Goal: Task Accomplishment & Management: Complete application form

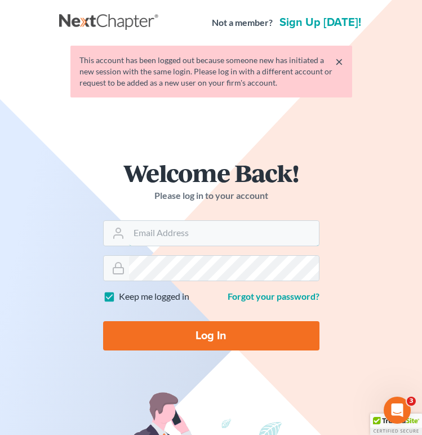
type input "[EMAIL_ADDRESS][DOMAIN_NAME]"
click at [211, 335] on input "Log In" at bounding box center [211, 335] width 217 height 29
type input "Thinking..."
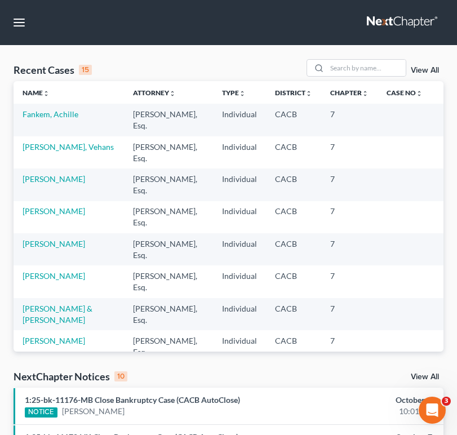
click at [422, 36] on nav "Home New Case Client Portal DebtorCC Law Office of Sevan Gorginian narek@gorgin…" at bounding box center [228, 22] width 457 height 45
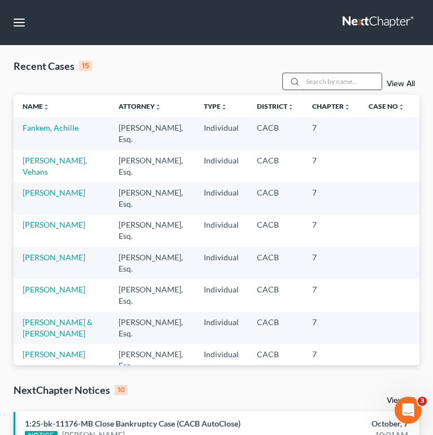
click at [334, 83] on input "search" at bounding box center [341, 81] width 79 height 16
type input "v"
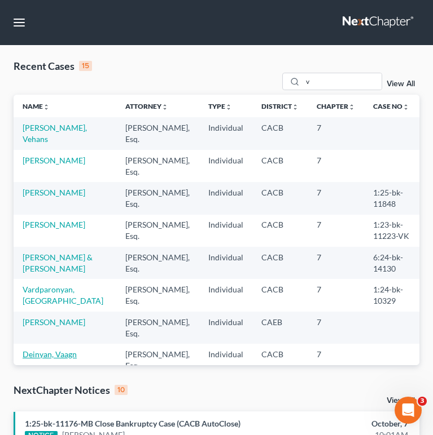
click at [58, 351] on link "Deinyan, Vaagn" at bounding box center [50, 355] width 54 height 10
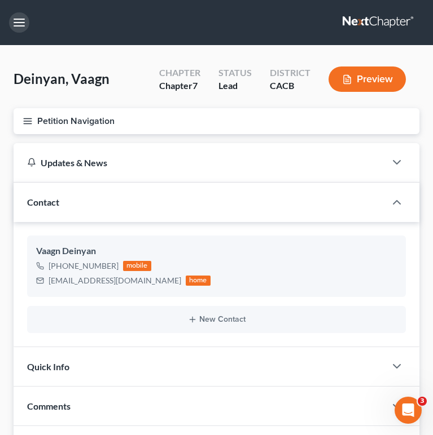
click at [19, 26] on button "button" at bounding box center [19, 22] width 20 height 20
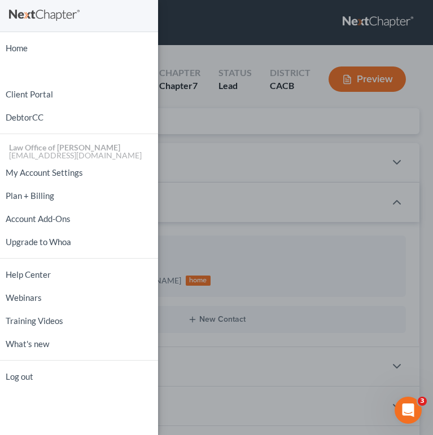
click at [193, 27] on div "Home New Case Client Portal DebtorCC Law Office of Sevan Gorginian narek@gorgin…" at bounding box center [216, 217] width 433 height 435
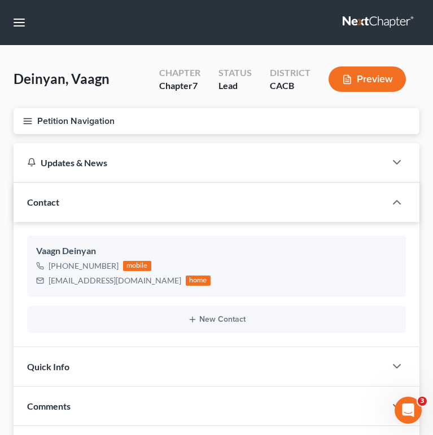
click at [28, 120] on icon "button" at bounding box center [28, 121] width 10 height 10
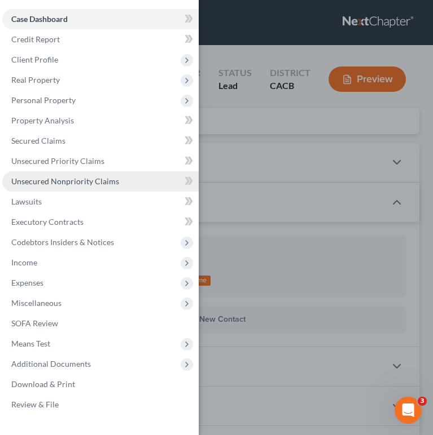
click at [115, 179] on span "Unsecured Nonpriority Claims" at bounding box center [65, 182] width 108 height 10
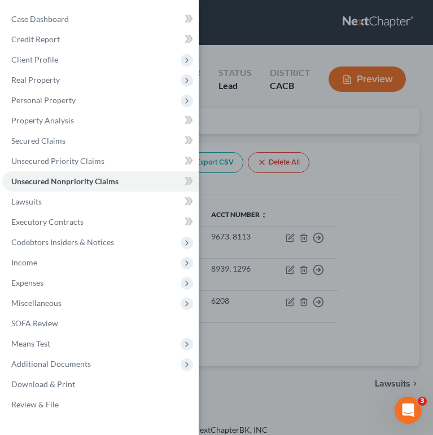
click at [385, 131] on div "Case Dashboard Payments Invoices Payments Payments Credit Report Client Profile" at bounding box center [216, 217] width 433 height 435
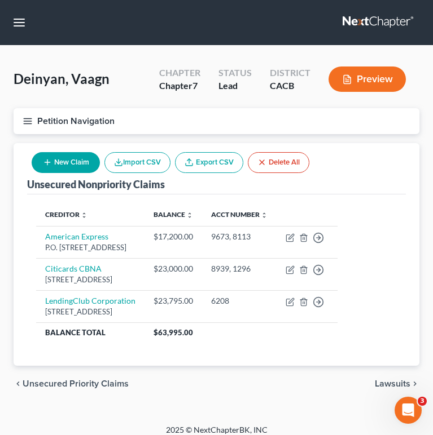
click at [33, 120] on button "Petition Navigation" at bounding box center [217, 121] width 406 height 26
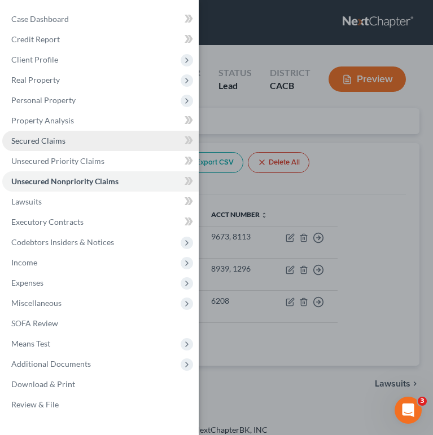
click at [71, 144] on link "Secured Claims" at bounding box center [100, 141] width 196 height 20
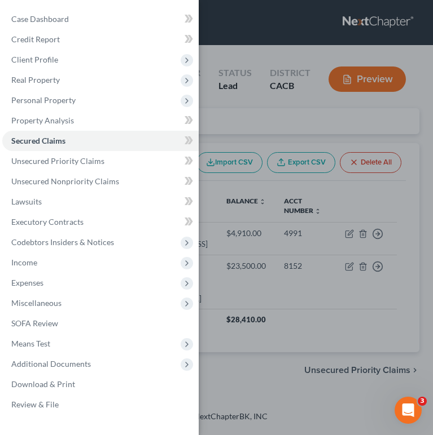
click at [250, 131] on div "Case Dashboard Payments Invoices Payments Payments Credit Report Client Profile" at bounding box center [216, 217] width 433 height 435
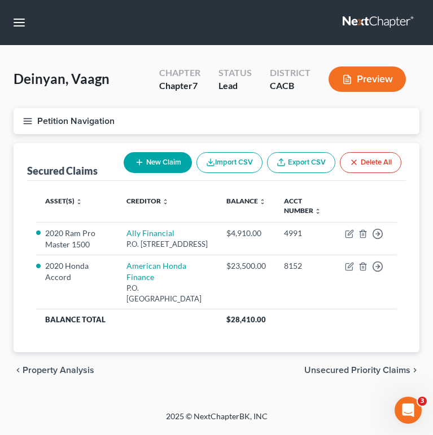
click at [30, 118] on line "button" at bounding box center [28, 118] width 8 height 0
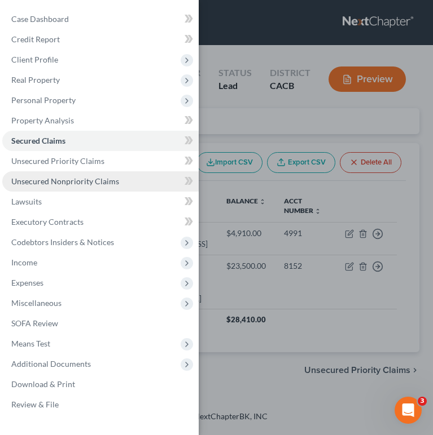
click at [106, 181] on span "Unsecured Nonpriority Claims" at bounding box center [65, 182] width 108 height 10
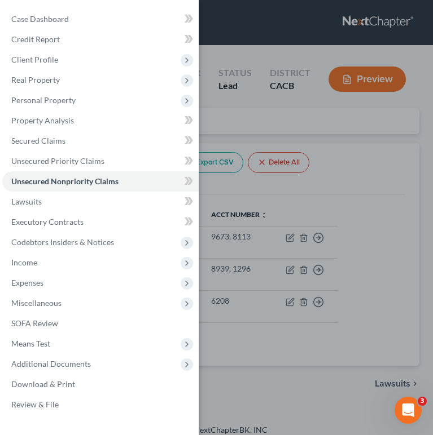
click at [389, 203] on div "Case Dashboard Payments Invoices Payments Payments Credit Report Client Profile" at bounding box center [216, 217] width 433 height 435
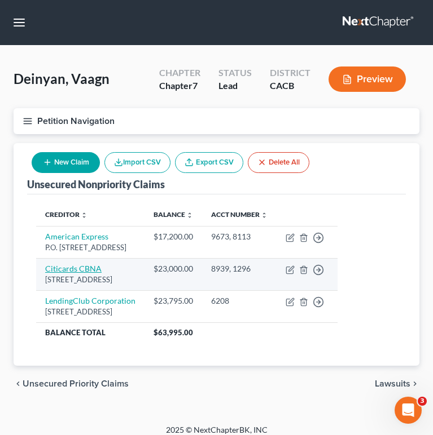
click at [76, 274] on link "Citicards CBNA" at bounding box center [73, 269] width 56 height 10
select select "43"
select select "2"
select select "0"
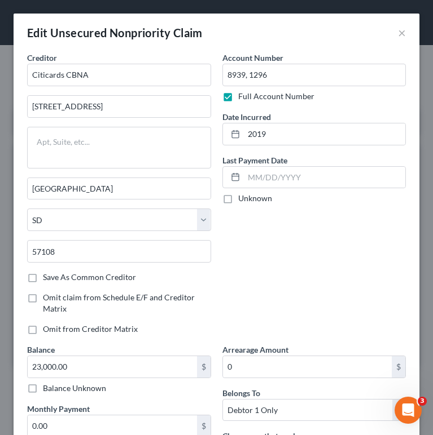
click at [396, 35] on div "Edit Unsecured Nonpriority Claim ×" at bounding box center [217, 33] width 406 height 38
click at [400, 34] on button "×" at bounding box center [402, 33] width 8 height 14
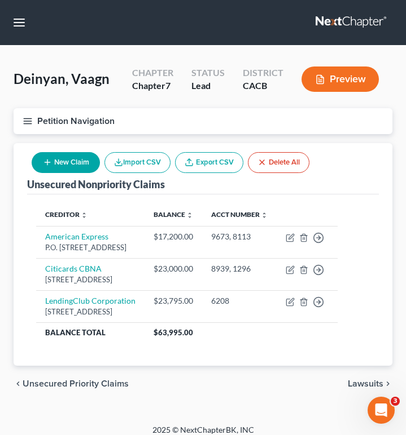
click at [405, 137] on div "Deinyan, Vaagn Upgraded Chapter Chapter 7 Status Lead District CACB Preview Pet…" at bounding box center [203, 235] width 406 height 379
click at [404, 137] on div "Deinyan, Vaagn Upgraded Chapter Chapter 7 Status Lead District CACB Preview Pet…" at bounding box center [203, 235] width 406 height 379
click at [32, 119] on icon "button" at bounding box center [28, 121] width 10 height 10
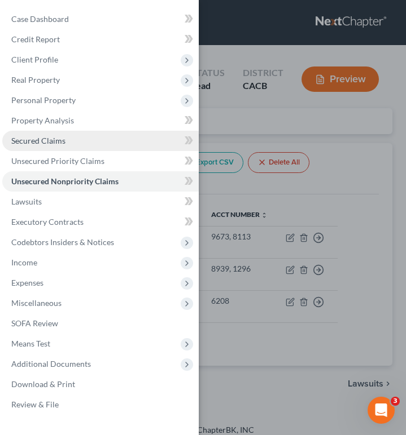
click at [111, 141] on link "Secured Claims" at bounding box center [100, 141] width 196 height 20
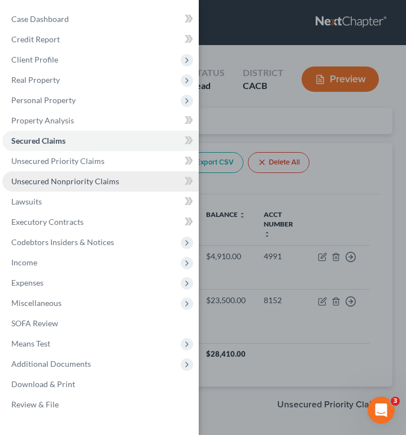
click at [107, 177] on span "Unsecured Nonpriority Claims" at bounding box center [65, 182] width 108 height 10
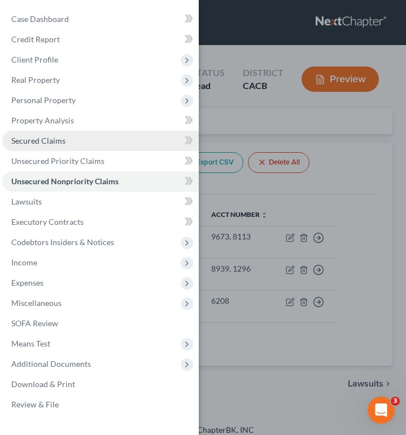
click at [136, 142] on link "Secured Claims" at bounding box center [100, 141] width 196 height 20
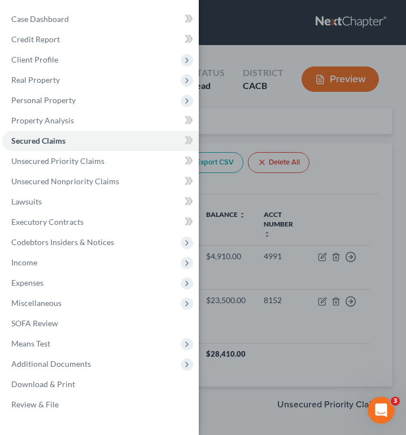
click at [365, 141] on div "Case Dashboard Payments Invoices Payments Payments Credit Report Client Profile" at bounding box center [203, 217] width 406 height 435
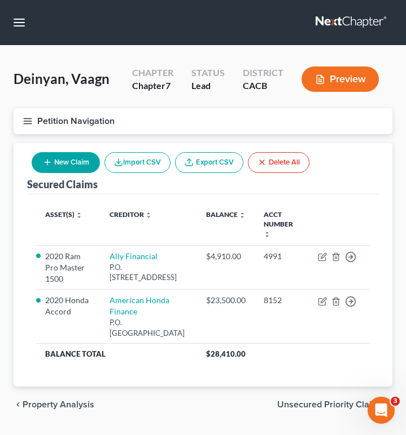
click at [23, 118] on icon "button" at bounding box center [28, 121] width 10 height 10
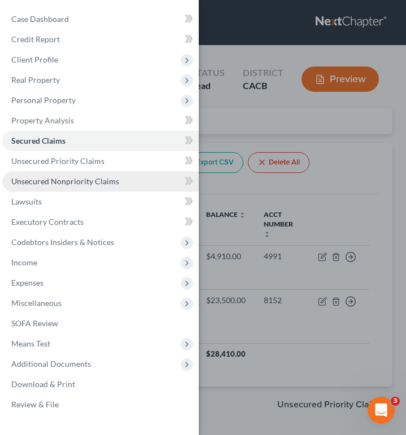
click at [90, 175] on link "Unsecured Nonpriority Claims" at bounding box center [100, 181] width 196 height 20
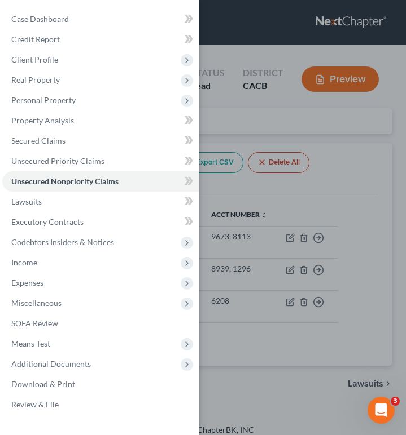
click at [369, 189] on div "Case Dashboard Payments Invoices Payments Payments Credit Report Client Profile" at bounding box center [203, 217] width 406 height 435
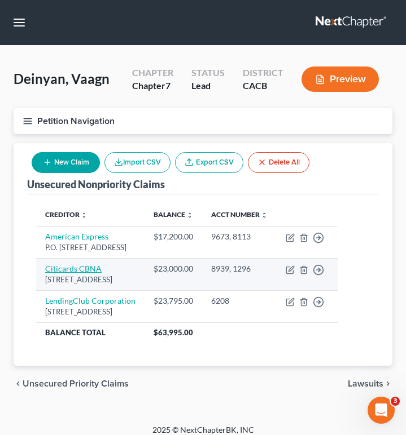
click at [79, 274] on link "Citicards CBNA" at bounding box center [73, 269] width 56 height 10
select select "43"
select select "2"
select select "0"
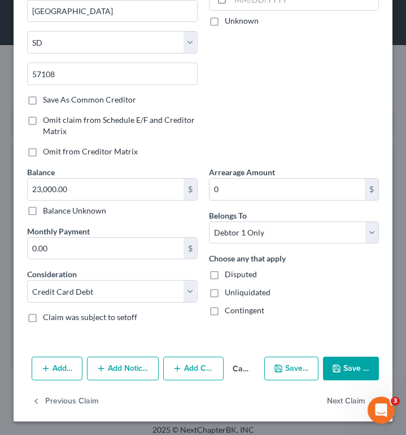
scroll to position [178, 0]
click at [144, 374] on button "Add Notice Address" at bounding box center [123, 369] width 72 height 24
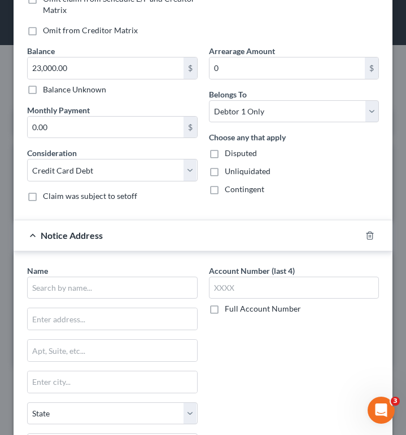
scroll to position [307, 0]
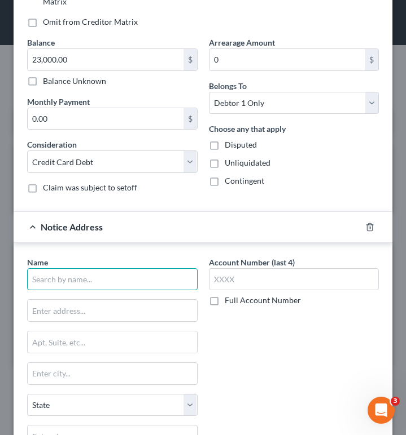
click at [148, 275] on input "text" at bounding box center [112, 279] width 170 height 23
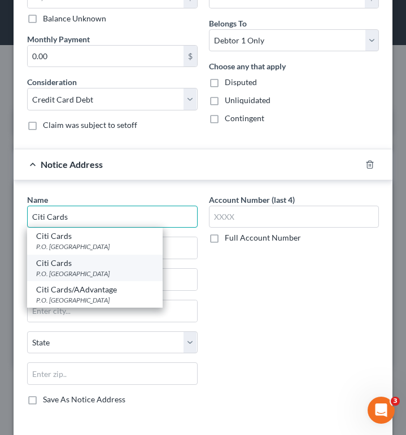
scroll to position [365, 0]
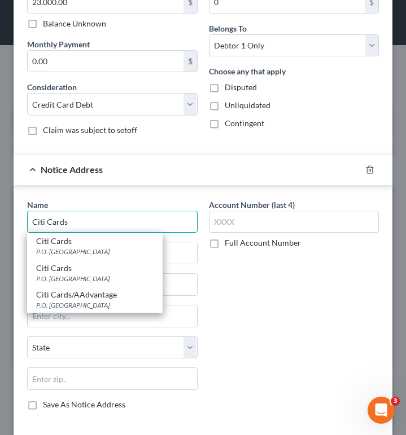
click at [59, 213] on input "Citi Cards" at bounding box center [112, 222] width 170 height 23
click at [60, 222] on input "Citi Cards" at bounding box center [112, 222] width 170 height 23
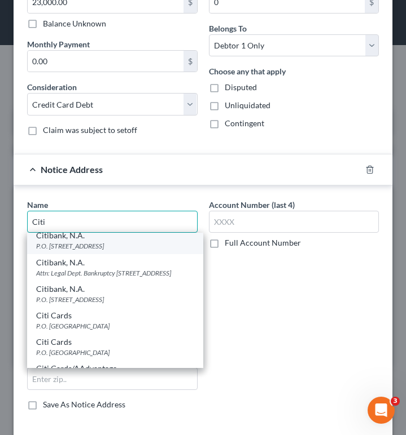
scroll to position [390, 0]
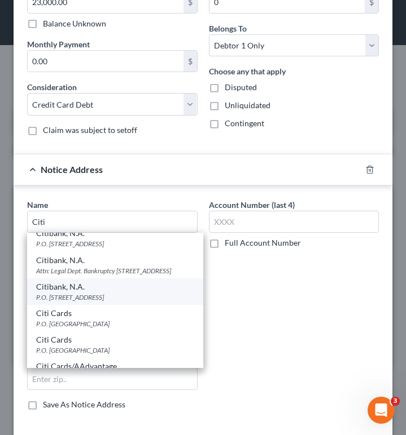
click at [167, 302] on div "P.O. Box 6241, Sioux Falls, SD 57117" at bounding box center [115, 298] width 158 height 10
type input "Citibank, N.A."
type input "P.O. Box 6241"
type input "Sioux Falls"
select select "43"
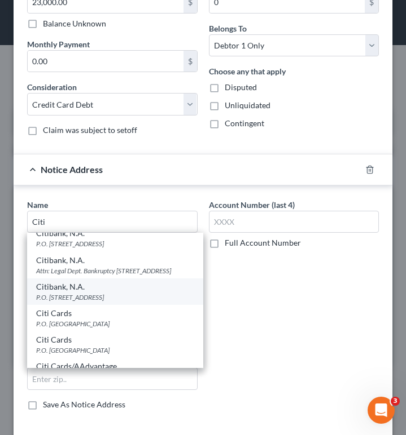
type input "57117"
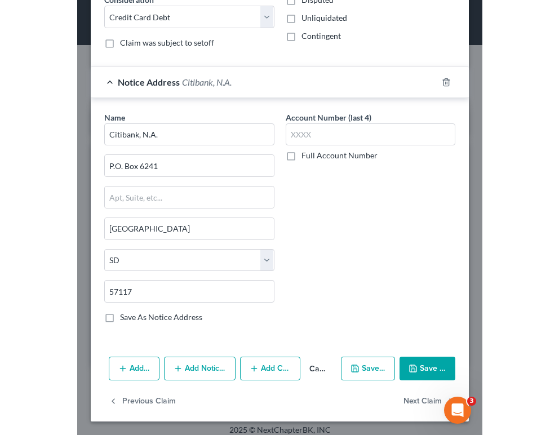
scroll to position [452, 0]
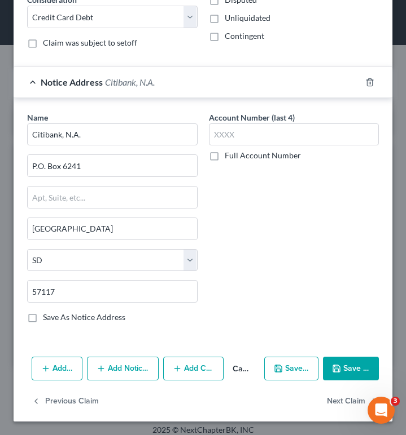
click at [357, 371] on button "Save & Close" at bounding box center [351, 369] width 56 height 24
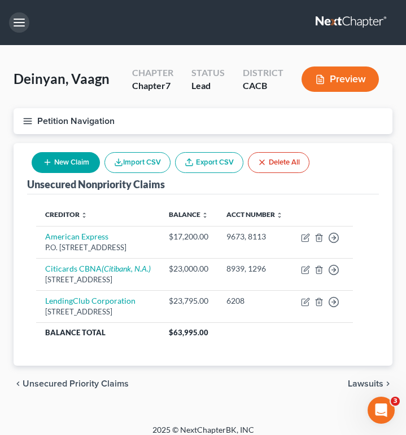
click at [23, 27] on button "button" at bounding box center [19, 22] width 20 height 20
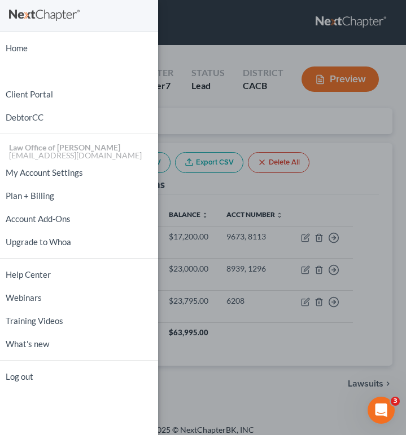
click at [294, 48] on div "Home New Case Client Portal DebtorCC Law Office of Sevan Gorginian narek@gorgin…" at bounding box center [203, 217] width 406 height 435
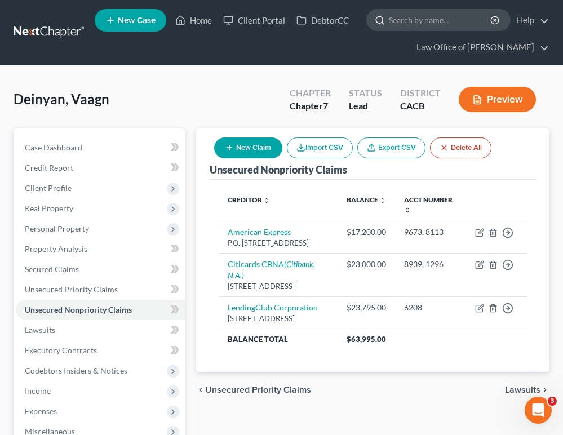
click at [422, 23] on input "search" at bounding box center [440, 20] width 103 height 21
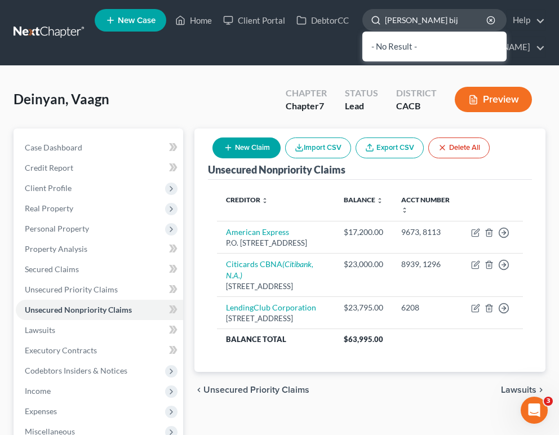
click at [420, 17] on input "Matthew bij" at bounding box center [436, 20] width 103 height 21
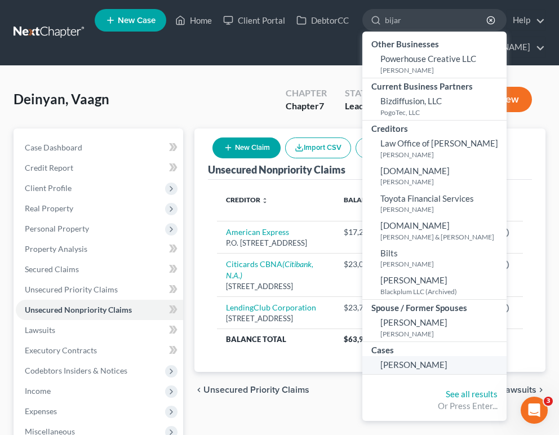
type input "bijar"
click at [422, 360] on link "[PERSON_NAME]" at bounding box center [435, 364] width 144 height 17
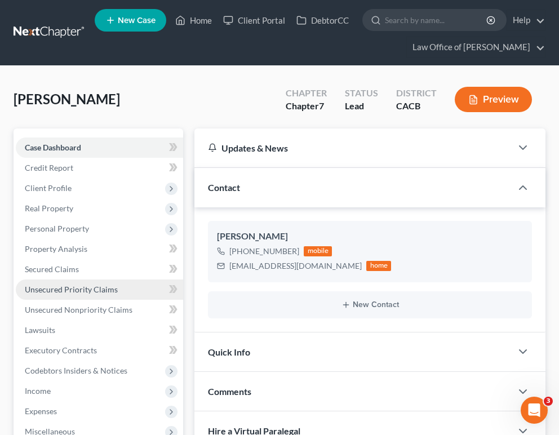
click at [126, 285] on link "Unsecured Priority Claims" at bounding box center [100, 290] width 168 height 20
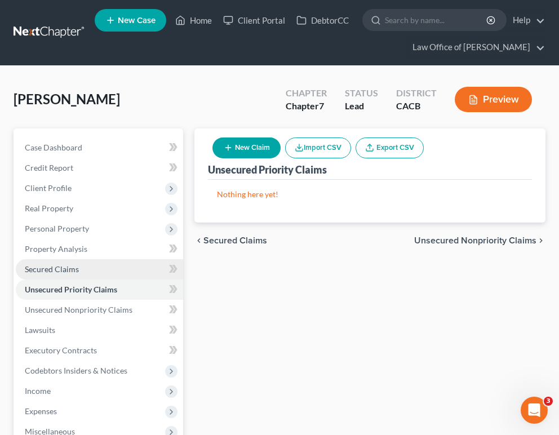
click at [122, 266] on link "Secured Claims" at bounding box center [100, 269] width 168 height 20
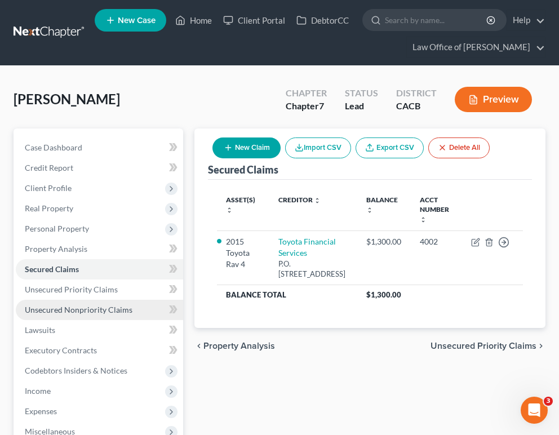
click at [127, 305] on span "Unsecured Nonpriority Claims" at bounding box center [79, 310] width 108 height 10
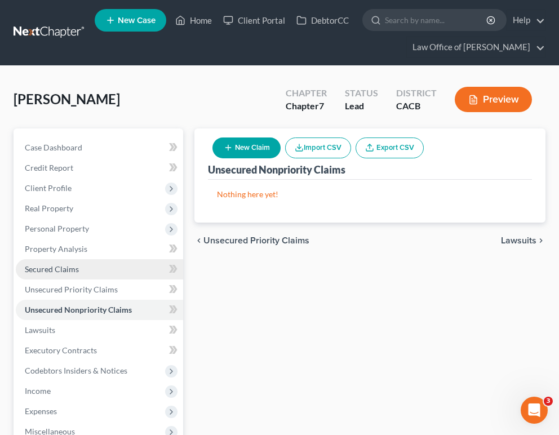
click at [130, 264] on link "Secured Claims" at bounding box center [100, 269] width 168 height 20
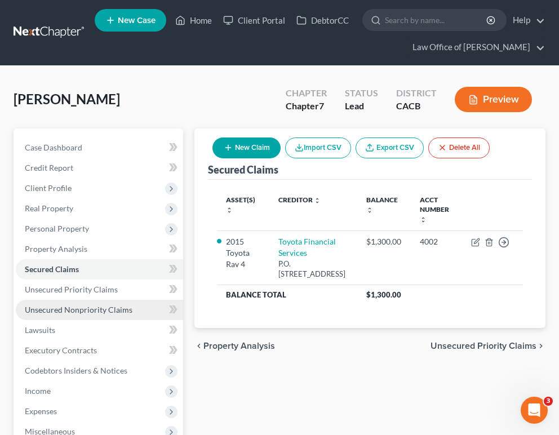
click at [148, 316] on link "Unsecured Nonpriority Claims" at bounding box center [100, 310] width 168 height 20
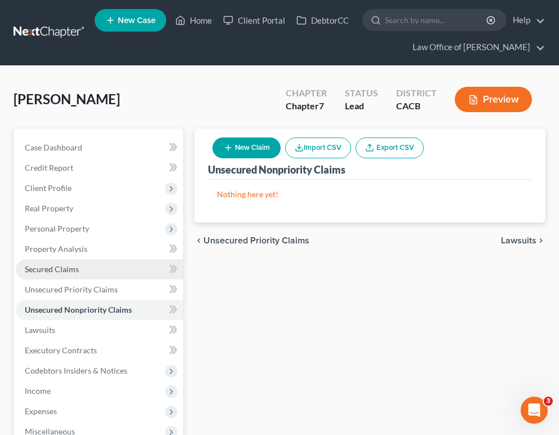
click at [91, 271] on link "Secured Claims" at bounding box center [100, 269] width 168 height 20
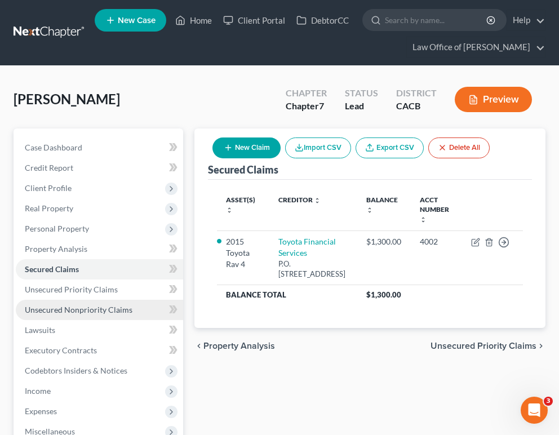
click at [88, 312] on span "Unsecured Nonpriority Claims" at bounding box center [79, 310] width 108 height 10
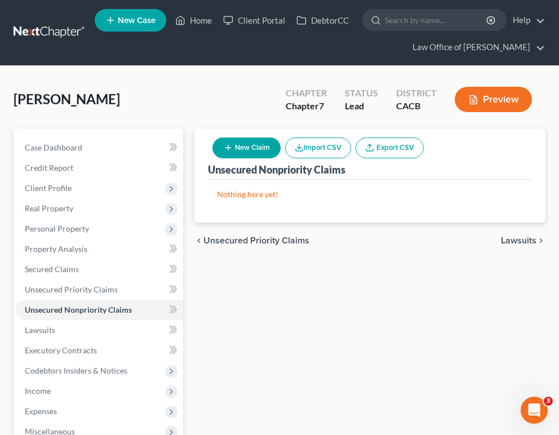
click at [231, 149] on icon "button" at bounding box center [228, 147] width 9 height 9
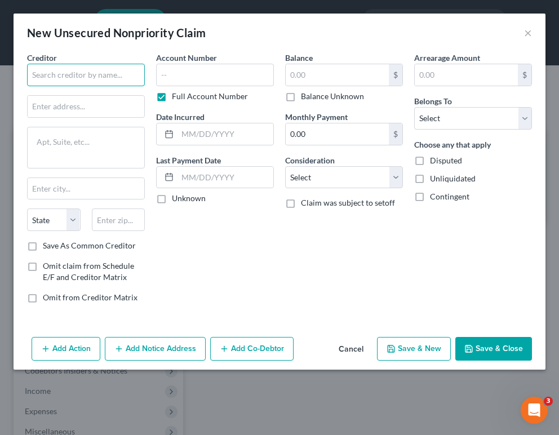
click at [100, 78] on input "text" at bounding box center [86, 75] width 118 height 23
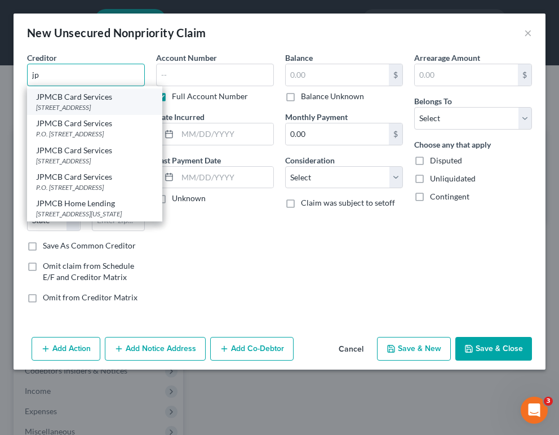
scroll to position [115, 0]
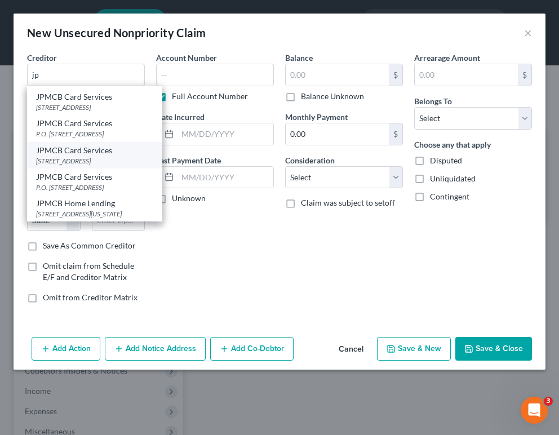
click at [149, 145] on div "JPMCB Card Services" at bounding box center [94, 150] width 117 height 11
type input "JPMCB Card Services"
type input "PO Box 15369"
type input "Wilmington"
select select "7"
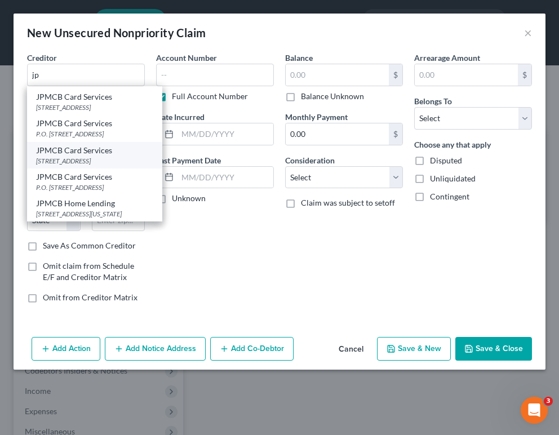
type input "19850"
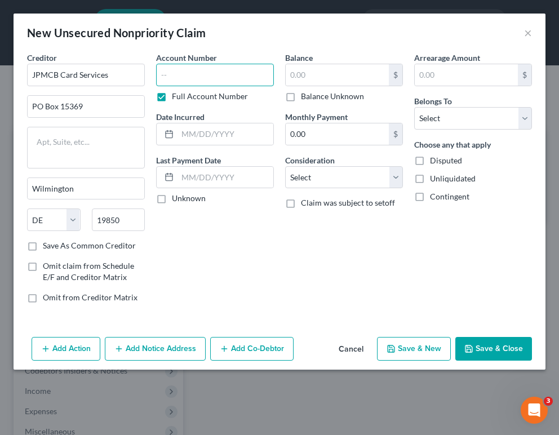
click at [205, 69] on input "text" at bounding box center [215, 75] width 118 height 23
click at [233, 77] on input "text" at bounding box center [215, 75] width 118 height 23
type input "6684"
click at [334, 70] on input "text" at bounding box center [337, 74] width 103 height 21
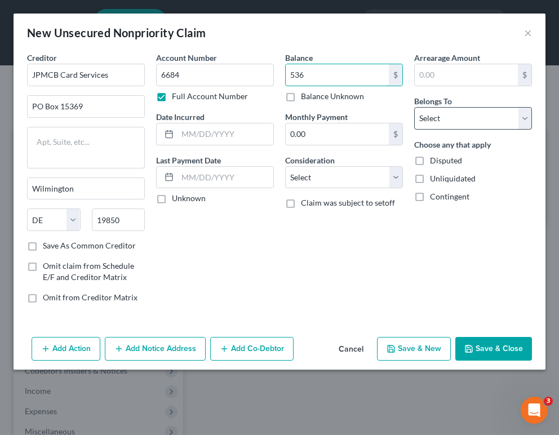
type input "536"
select select "0"
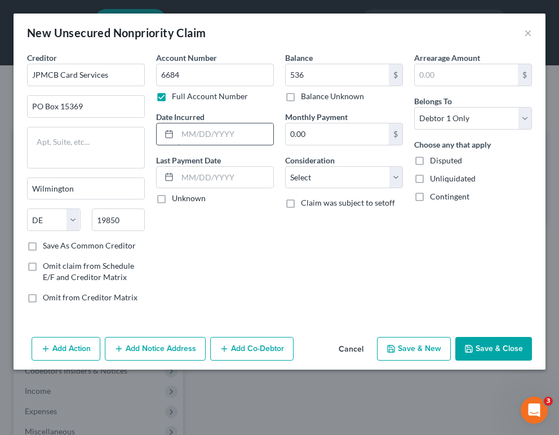
click at [231, 131] on input "text" at bounding box center [226, 134] width 96 height 21
type input "1"
type input "2024"
select select "2"
click at [422, 345] on button "Save & Close" at bounding box center [494, 349] width 77 height 24
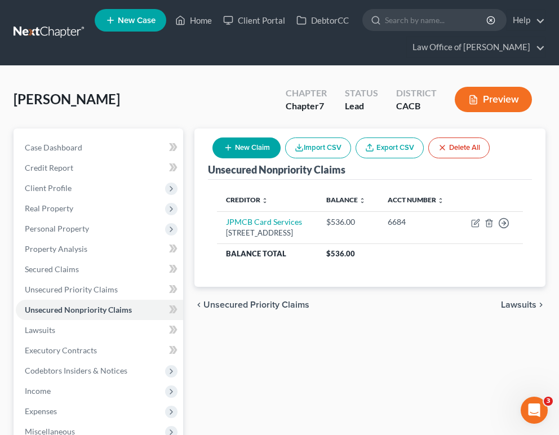
click at [385, 323] on div "chevron_left Unsecured Priority Claims Lawsuits chevron_right" at bounding box center [370, 305] width 351 height 36
click at [413, 15] on input "search" at bounding box center [436, 20] width 103 height 21
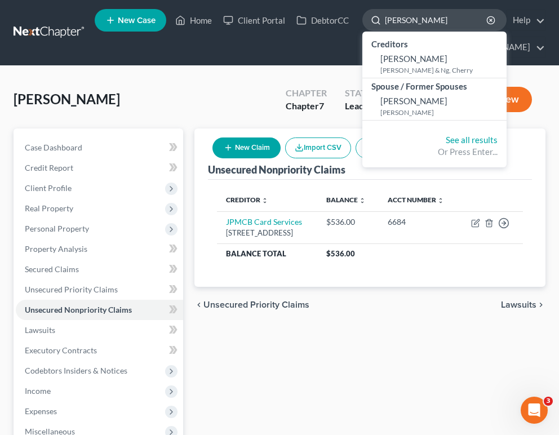
type input "Maria Lopez"
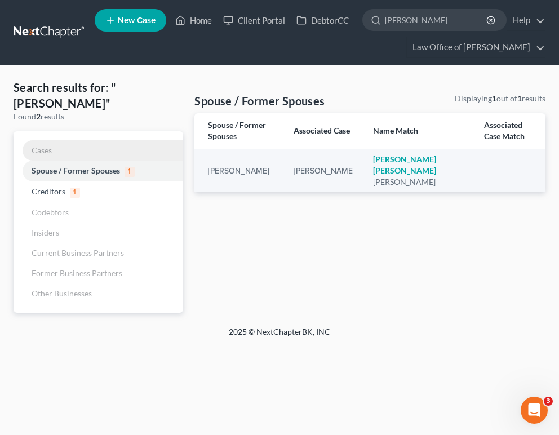
click at [67, 151] on link "Cases" at bounding box center [99, 150] width 170 height 20
click at [59, 149] on link "Cases" at bounding box center [99, 150] width 170 height 20
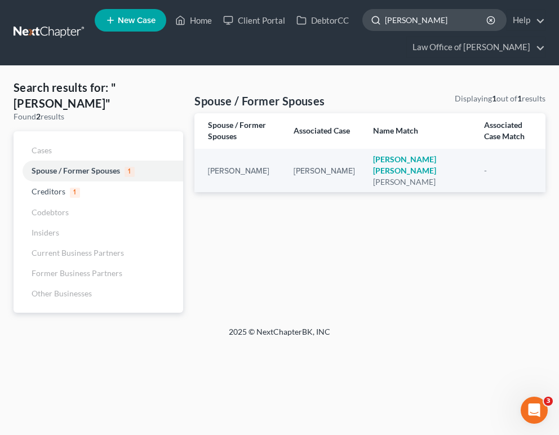
click at [446, 15] on input "Maria Lopez" at bounding box center [436, 20] width 103 height 21
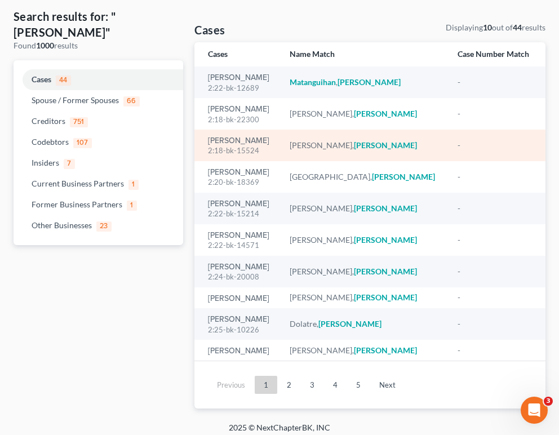
scroll to position [72, 0]
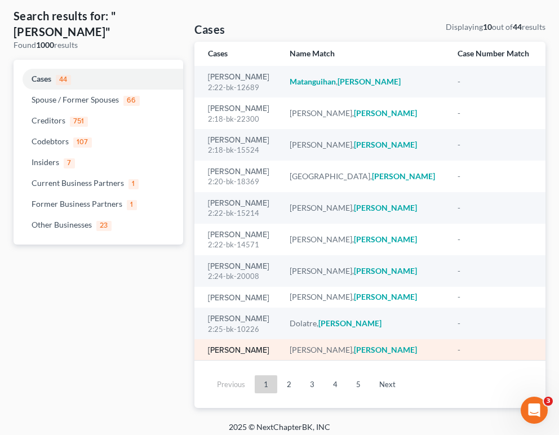
type input "Maria"
click at [245, 347] on link "[PERSON_NAME]" at bounding box center [238, 351] width 61 height 8
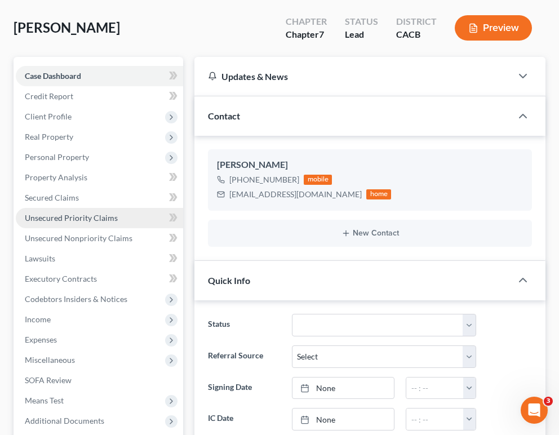
click at [99, 217] on span "Unsecured Priority Claims" at bounding box center [71, 218] width 93 height 10
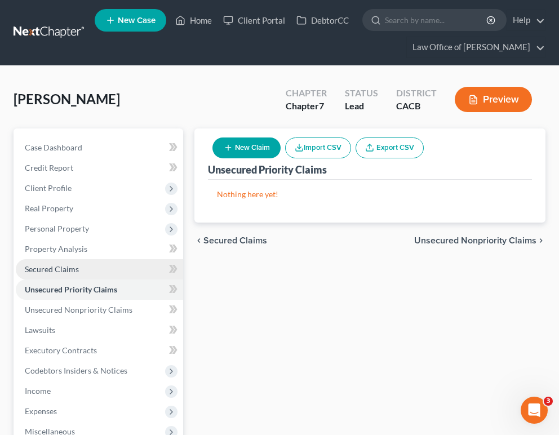
click at [104, 263] on link "Secured Claims" at bounding box center [100, 269] width 168 height 20
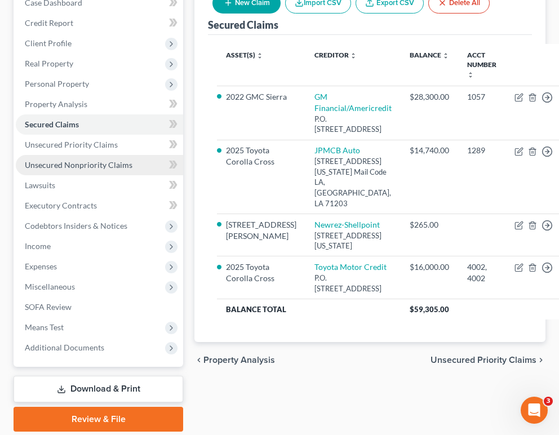
click at [107, 167] on span "Unsecured Nonpriority Claims" at bounding box center [79, 165] width 108 height 10
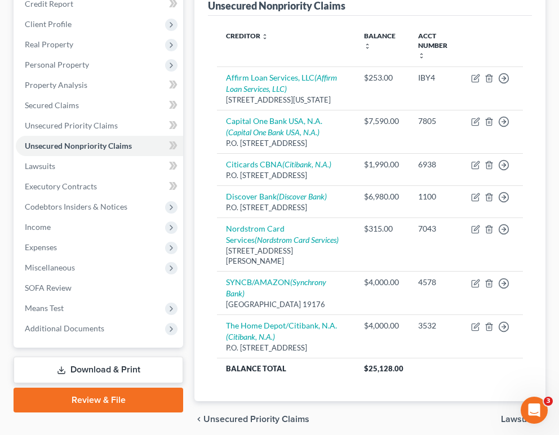
scroll to position [173, 0]
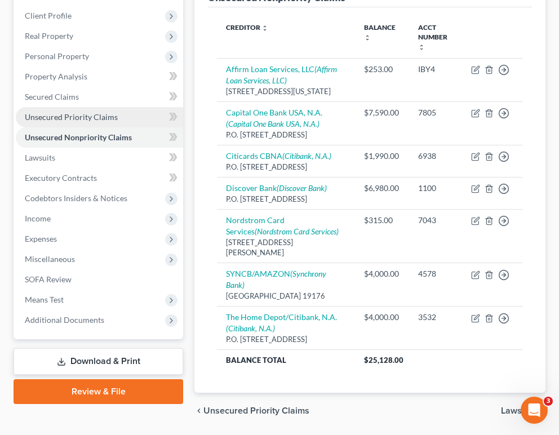
click at [138, 121] on link "Unsecured Priority Claims" at bounding box center [100, 117] width 168 height 20
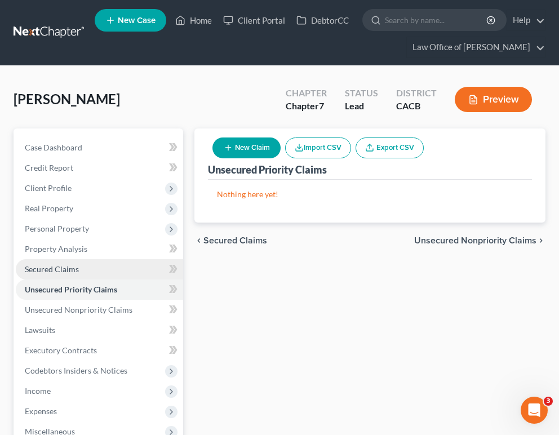
click at [115, 270] on link "Secured Claims" at bounding box center [100, 269] width 168 height 20
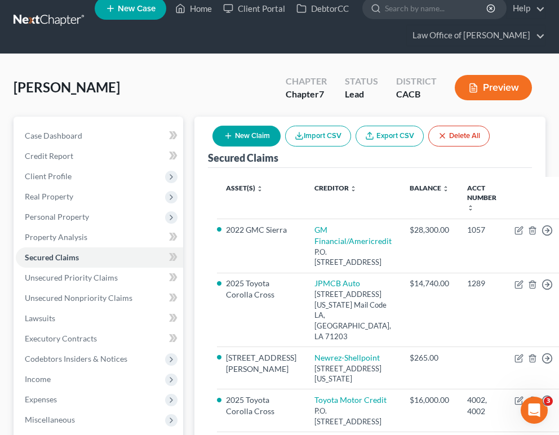
scroll to position [14, 0]
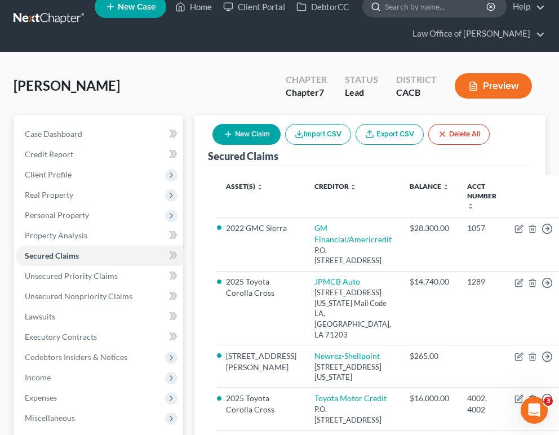
click at [396, 5] on input "search" at bounding box center [436, 6] width 103 height 21
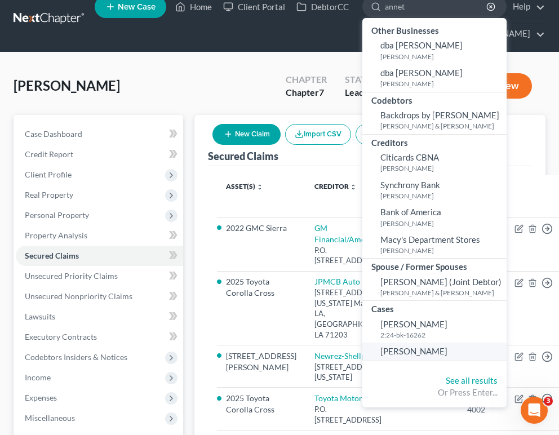
type input "annet"
click at [444, 351] on span "[PERSON_NAME]" at bounding box center [414, 351] width 67 height 10
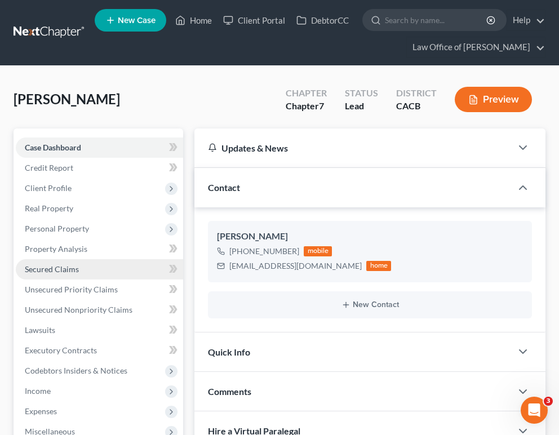
click at [86, 276] on link "Secured Claims" at bounding box center [100, 269] width 168 height 20
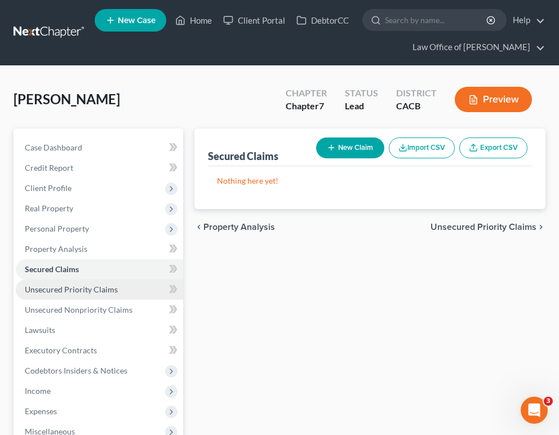
click at [98, 297] on link "Unsecured Priority Claims" at bounding box center [100, 290] width 168 height 20
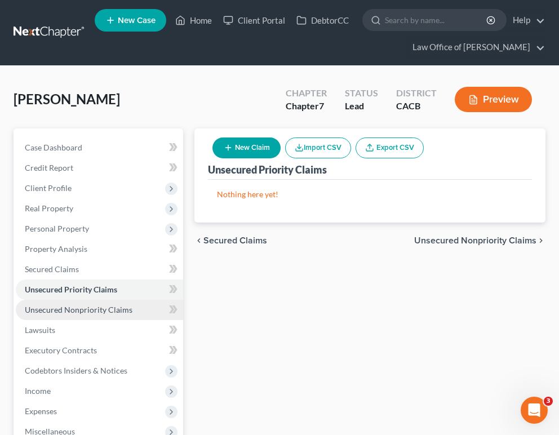
click at [98, 311] on span "Unsecured Nonpriority Claims" at bounding box center [79, 310] width 108 height 10
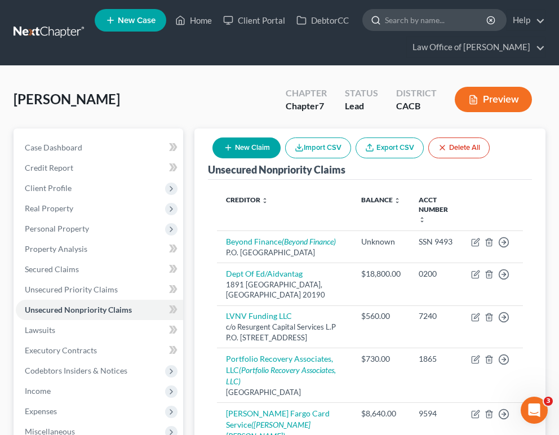
click at [412, 23] on input "search" at bounding box center [436, 20] width 103 height 21
paste input "Tina Andonian"
type input "Tina Andonian"
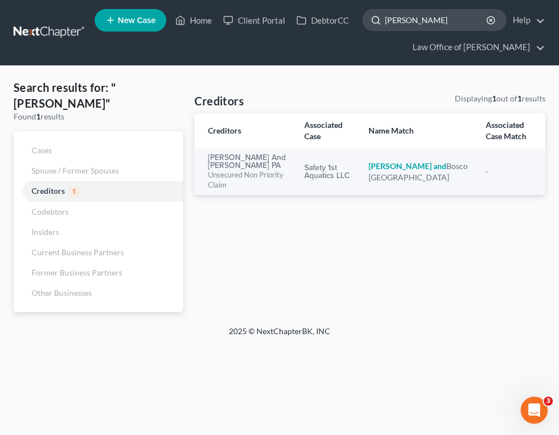
click at [427, 22] on input "Tina Andonian" at bounding box center [436, 20] width 103 height 21
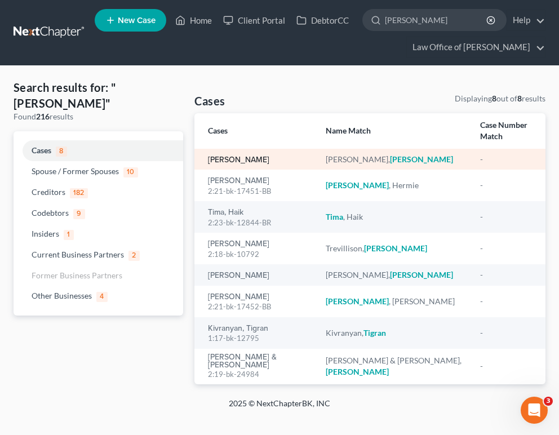
type input "Tina"
click at [233, 158] on link "[PERSON_NAME]" at bounding box center [238, 160] width 61 height 8
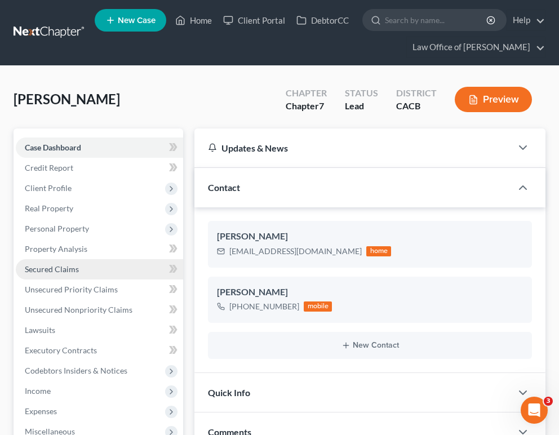
click at [99, 264] on link "Secured Claims" at bounding box center [100, 269] width 168 height 20
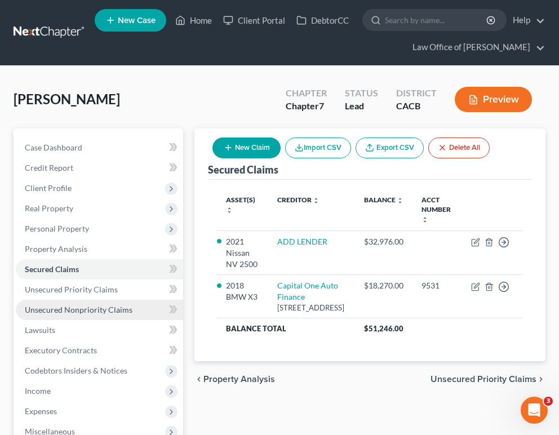
click at [117, 306] on span "Unsecured Nonpriority Claims" at bounding box center [79, 310] width 108 height 10
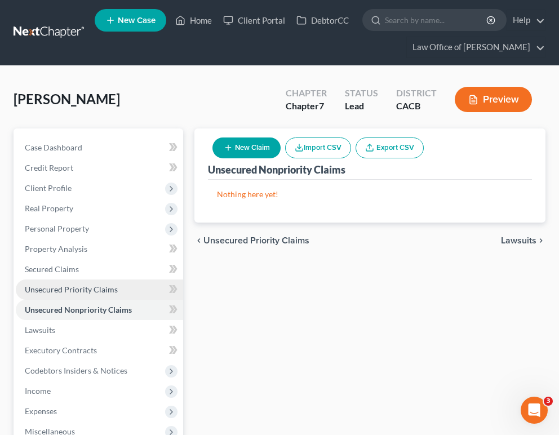
click at [121, 284] on link "Unsecured Priority Claims" at bounding box center [100, 290] width 168 height 20
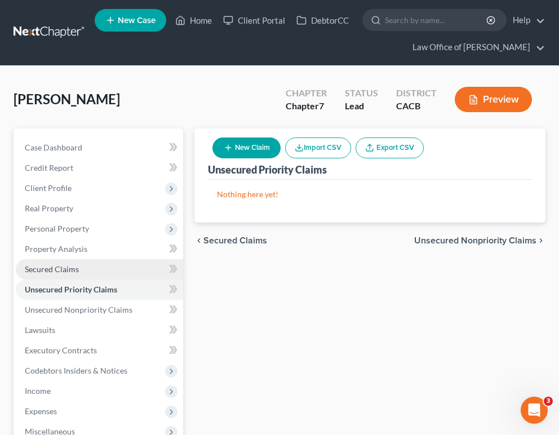
click at [124, 268] on link "Secured Claims" at bounding box center [100, 269] width 168 height 20
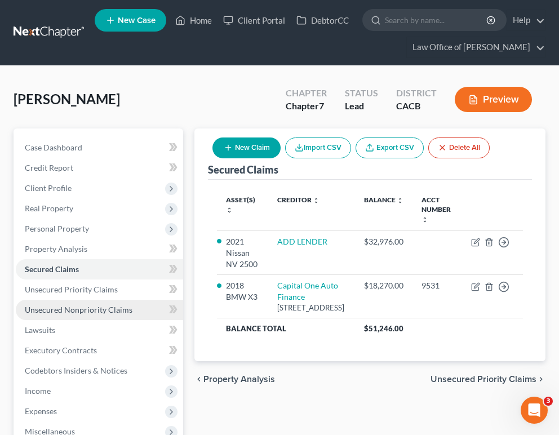
click at [140, 310] on link "Unsecured Nonpriority Claims" at bounding box center [100, 310] width 168 height 20
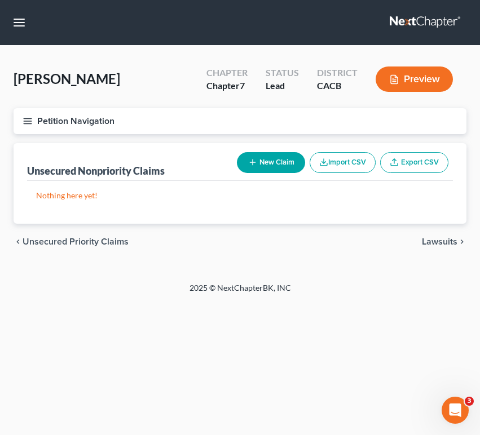
click at [262, 161] on button "New Claim" at bounding box center [271, 162] width 68 height 21
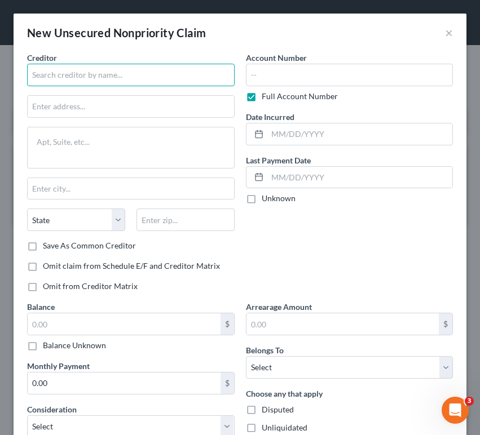
click at [120, 66] on input "text" at bounding box center [131, 75] width 208 height 23
type input "american express"
click at [454, 31] on div "New Unsecured Nonpriority Claim ×" at bounding box center [240, 33] width 453 height 38
click at [442, 31] on div "New Unsecured Nonpriority Claim ×" at bounding box center [240, 33] width 453 height 38
click at [446, 31] on button "×" at bounding box center [449, 33] width 8 height 14
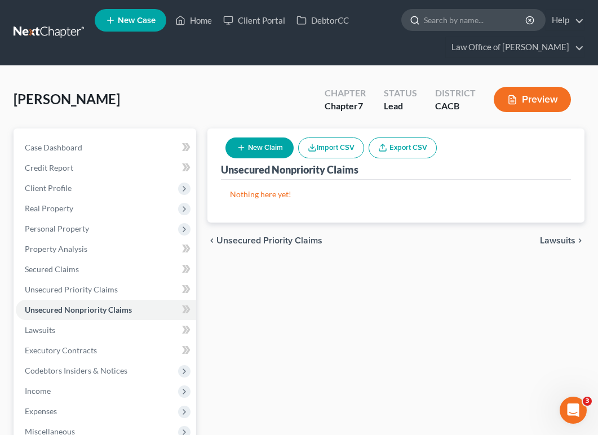
click at [507, 21] on input "search" at bounding box center [475, 20] width 103 height 21
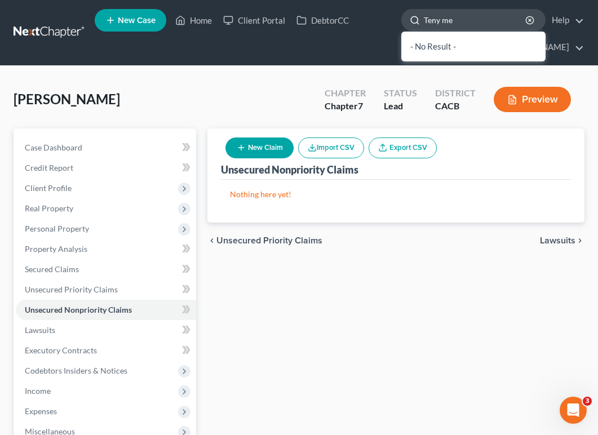
type input "Teny mes"
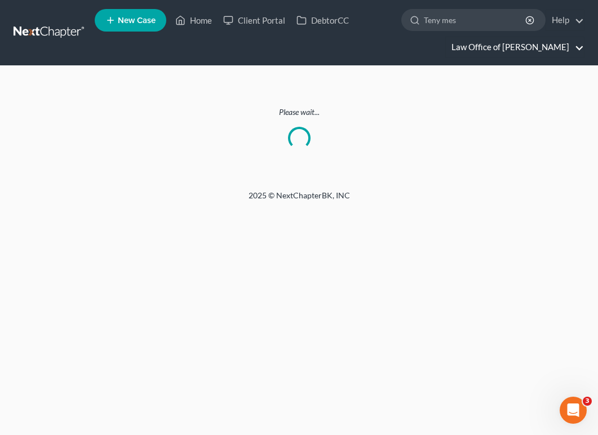
click at [472, 37] on link "Law Office of [PERSON_NAME]" at bounding box center [515, 47] width 138 height 20
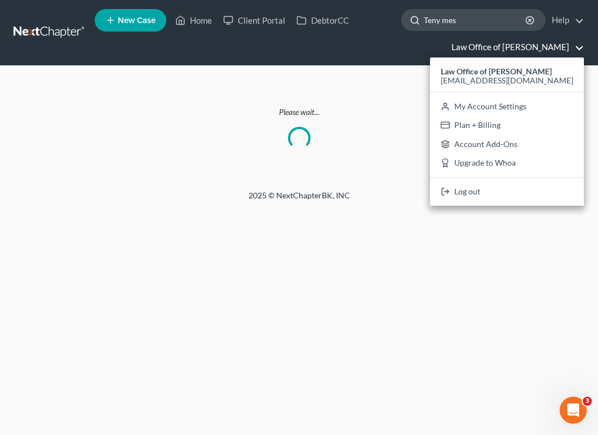
click at [477, 28] on input "Teny mes" at bounding box center [475, 20] width 103 height 21
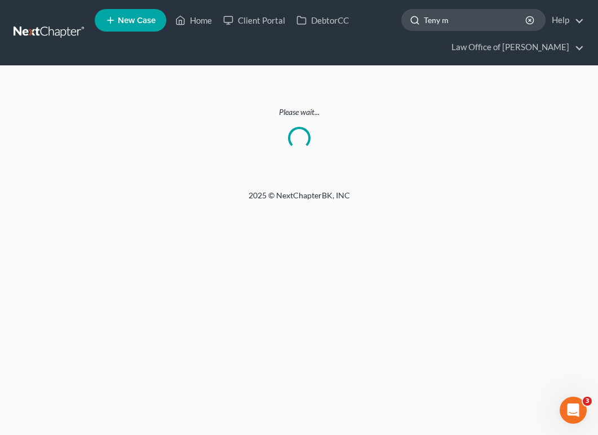
type input "Teny m"
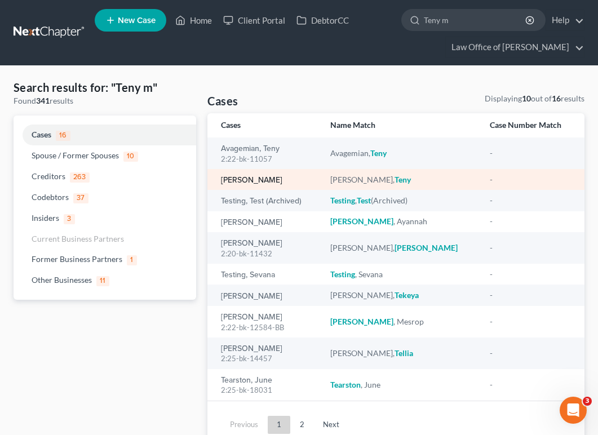
click at [259, 181] on link "[PERSON_NAME]" at bounding box center [251, 181] width 61 height 8
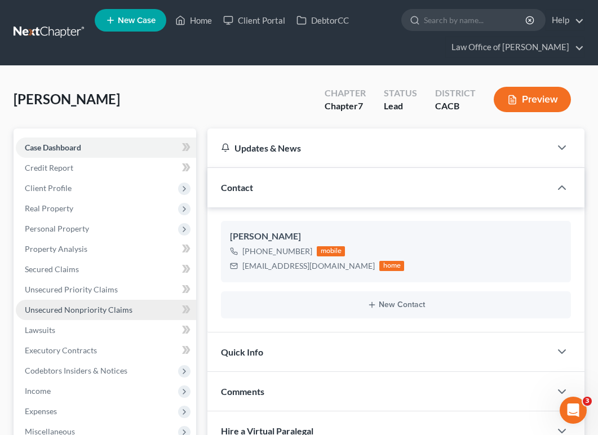
click at [89, 311] on span "Unsecured Nonpriority Claims" at bounding box center [79, 310] width 108 height 10
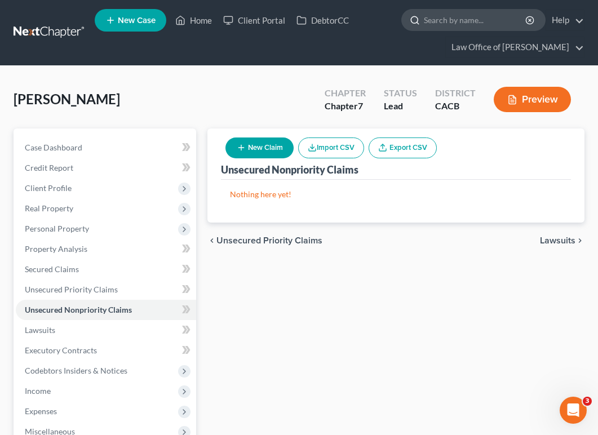
click at [505, 23] on input "search" at bounding box center [475, 20] width 103 height 21
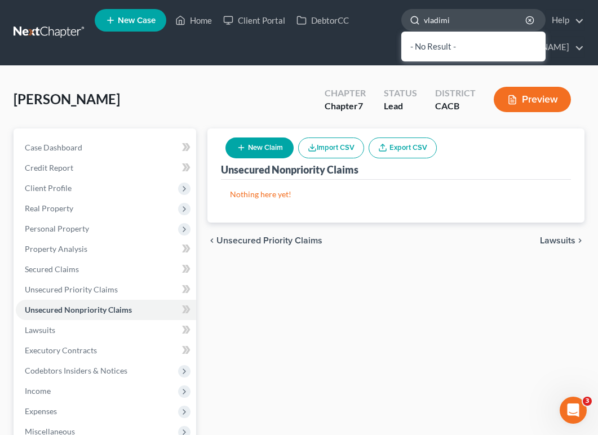
type input "vladimir"
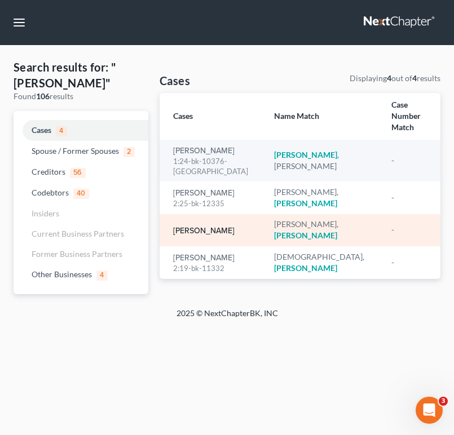
click at [208, 227] on link "[PERSON_NAME]" at bounding box center [203, 231] width 61 height 8
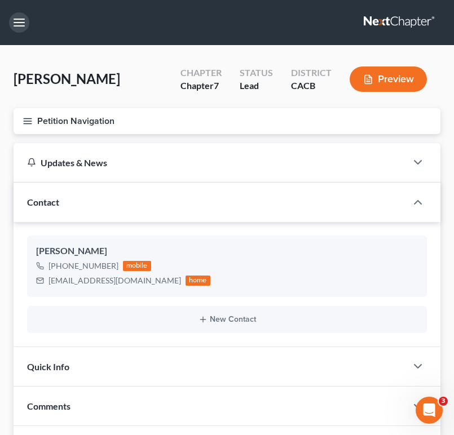
click at [21, 26] on button "button" at bounding box center [19, 22] width 20 height 20
click at [0, 0] on div "Home New Case Client Portal DebtorCC Law Office of Sevan Gorginian narek@gorgin…" at bounding box center [0, 0] width 0 height 0
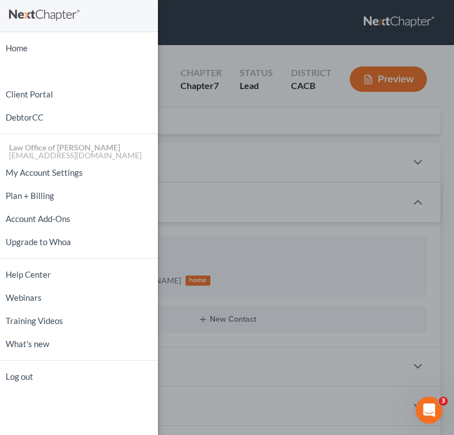
click at [289, 147] on div "Home New Case Client Portal DebtorCC Law Office of Sevan Gorginian narek@gorgin…" at bounding box center [227, 217] width 454 height 435
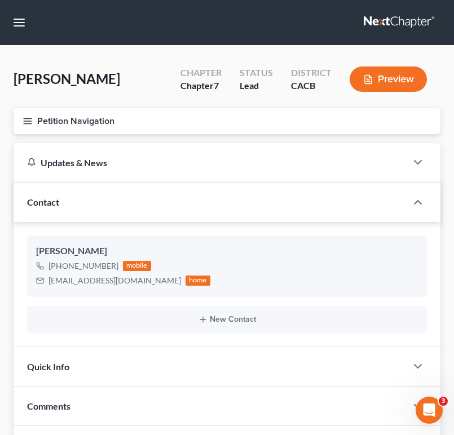
click at [21, 130] on button "Petition Navigation" at bounding box center [227, 121] width 427 height 26
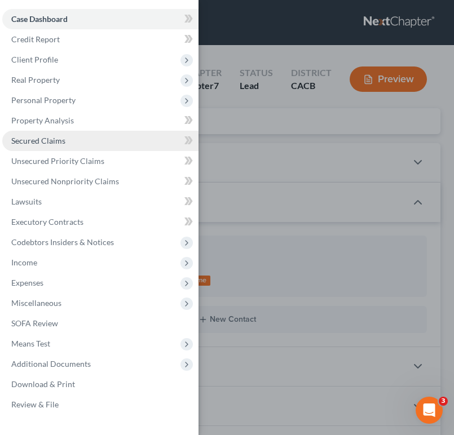
click at [115, 142] on link "Secured Claims" at bounding box center [100, 141] width 196 height 20
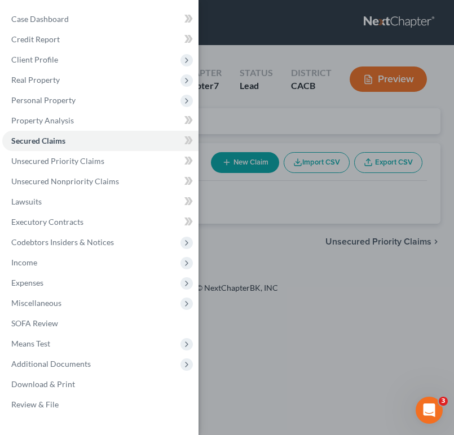
click at [291, 235] on div "Case Dashboard Payments Invoices Payments Payments Credit Report Client Profile" at bounding box center [227, 217] width 454 height 435
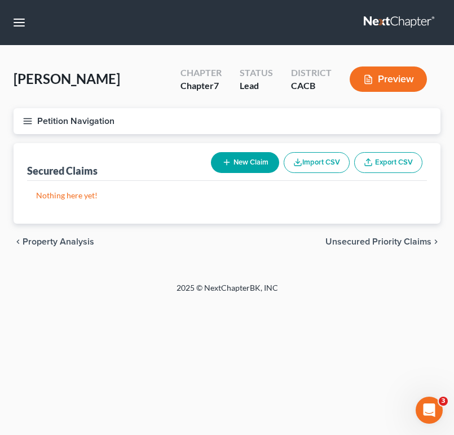
click at [37, 118] on button "Petition Navigation" at bounding box center [227, 121] width 427 height 26
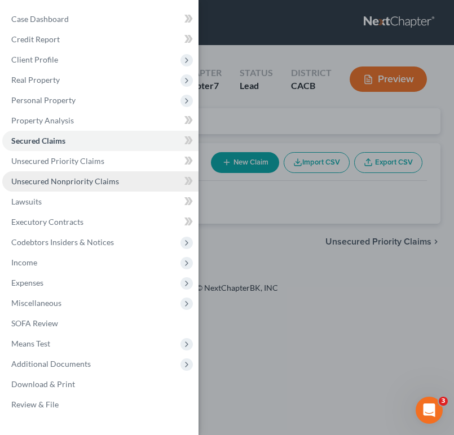
click at [70, 186] on span "Unsecured Nonpriority Claims" at bounding box center [65, 182] width 108 height 10
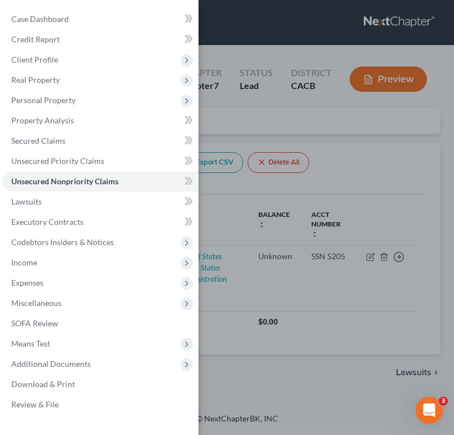
click at [241, 260] on div "Case Dashboard Payments Invoices Payments Payments Credit Report Client Profile" at bounding box center [227, 217] width 454 height 435
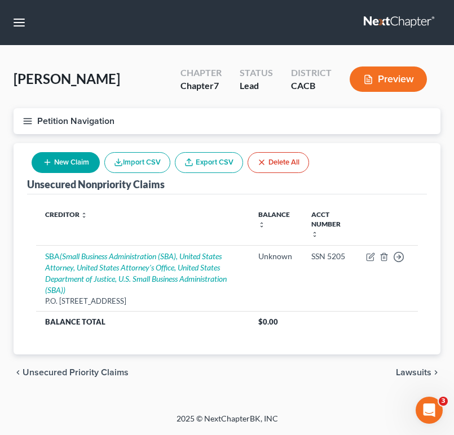
click at [73, 163] on button "New Claim" at bounding box center [66, 162] width 68 height 21
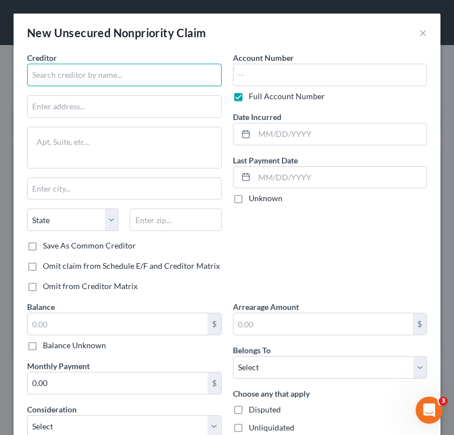
click at [100, 79] on input "text" at bounding box center [124, 75] width 195 height 23
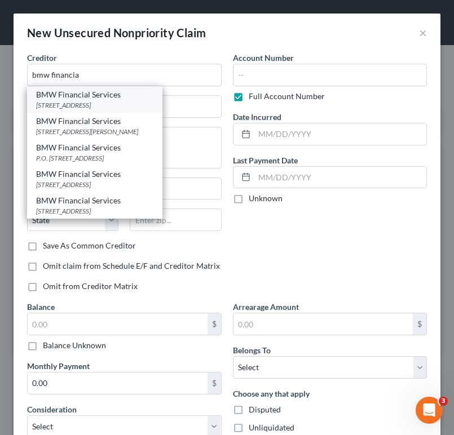
click at [125, 104] on div "1400 City View Dr., Columbus, OH 43215" at bounding box center [94, 105] width 117 height 10
type input "BMW Financial Services"
type input "1400 City View Dr."
type input "Columbus"
select select "36"
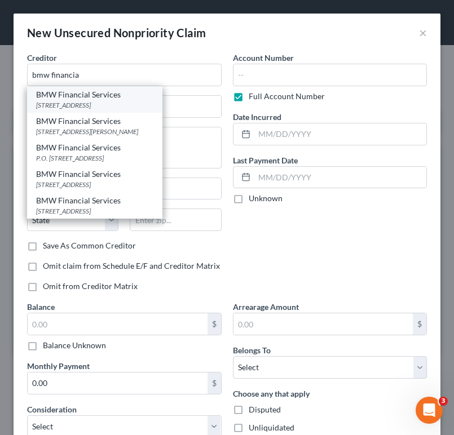
type input "43215"
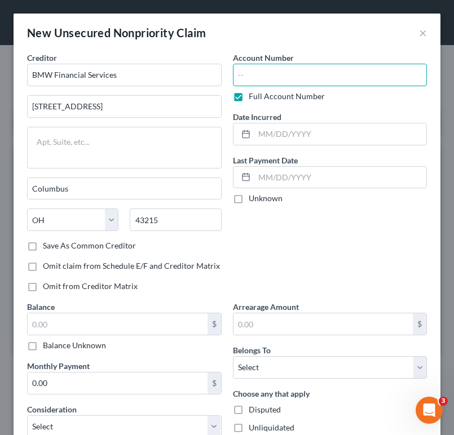
click at [311, 82] on input "text" at bounding box center [330, 75] width 195 height 23
type input "7460"
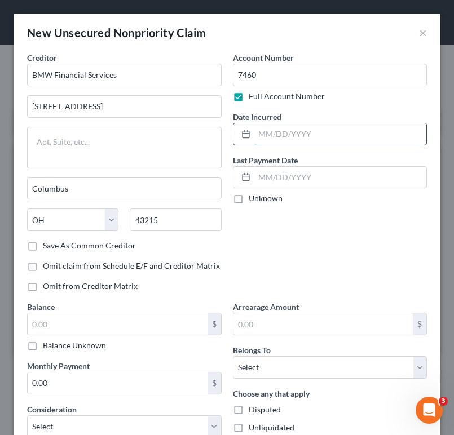
click at [316, 138] on input "text" at bounding box center [340, 134] width 173 height 21
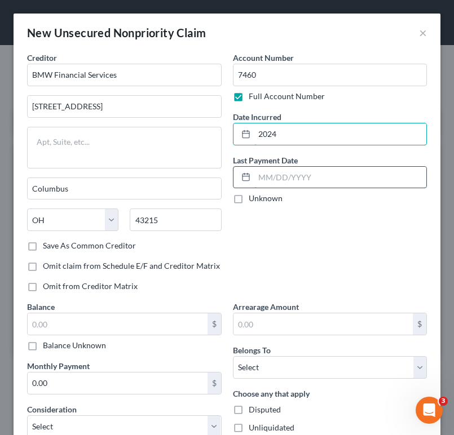
type input "2024"
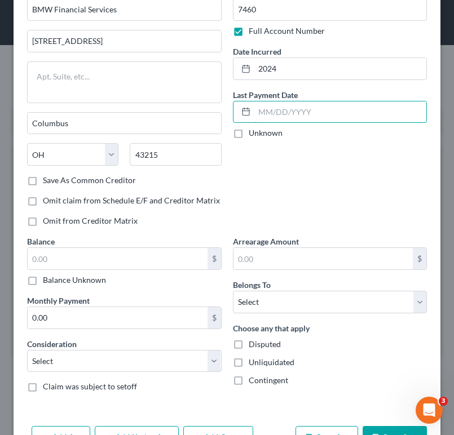
scroll to position [78, 0]
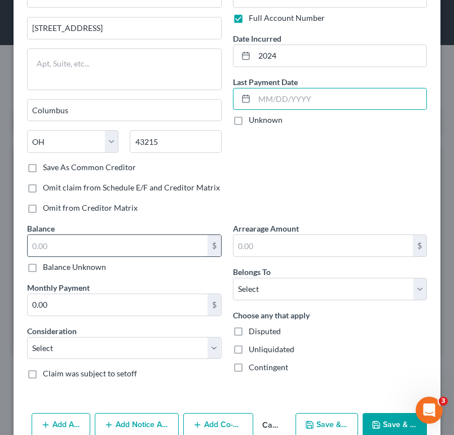
click at [187, 250] on input "text" at bounding box center [118, 245] width 180 height 21
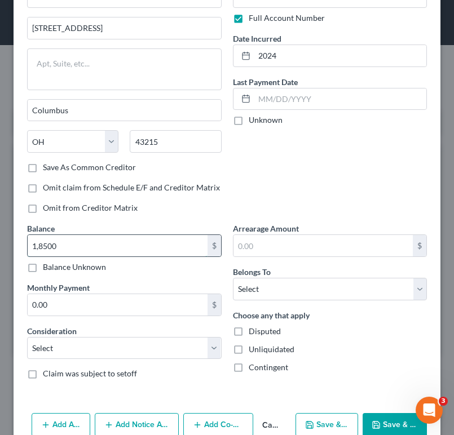
type input "18,500"
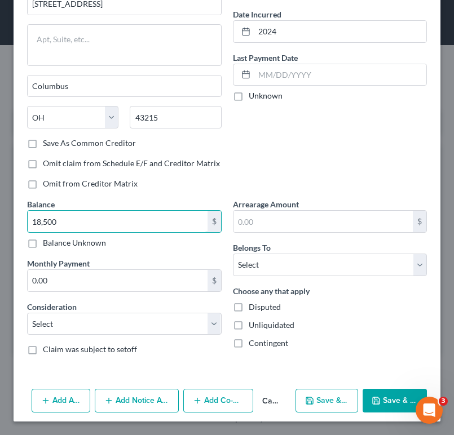
scroll to position [103, 0]
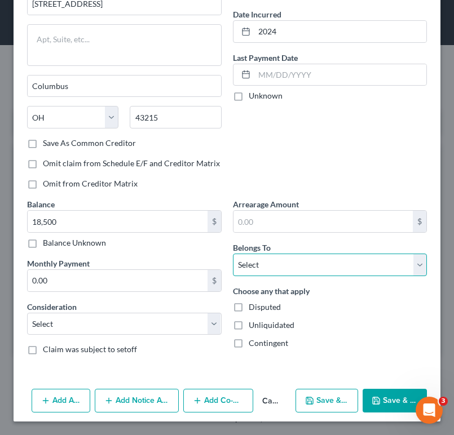
select select "0"
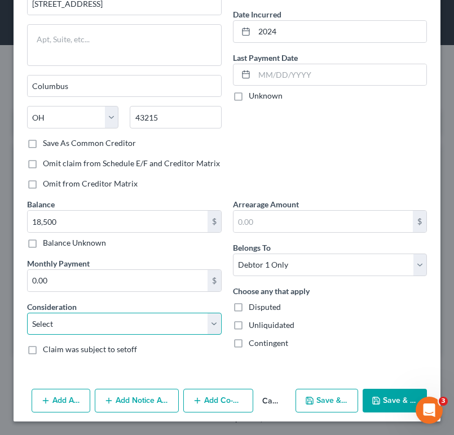
select select "4"
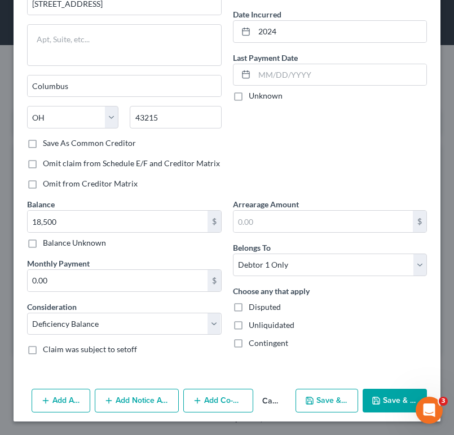
click at [388, 395] on button "Save & Close" at bounding box center [395, 401] width 64 height 24
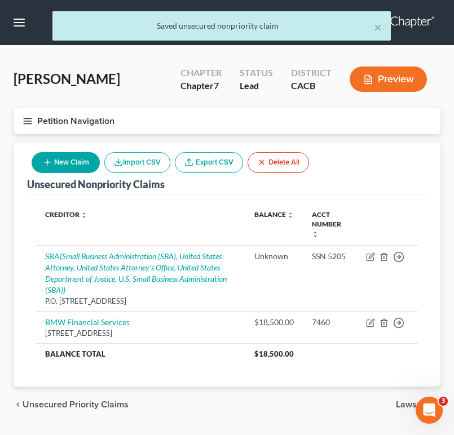
click at [73, 162] on button "New Claim" at bounding box center [66, 162] width 68 height 21
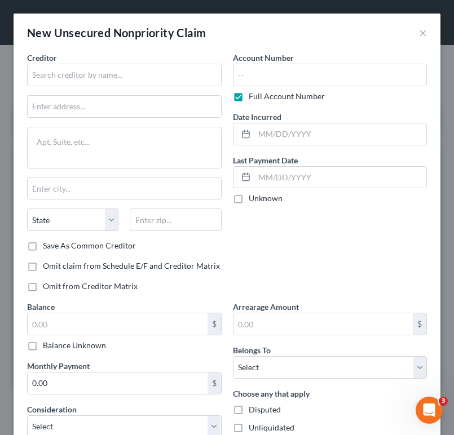
click at [116, 86] on div "Creditor * State AL AK AR AZ CA CO CT DE DC FL GA GU HI ID IL IN IA KS KY LA ME…" at bounding box center [124, 146] width 195 height 188
click at [121, 83] on input "text" at bounding box center [124, 75] width 195 height 23
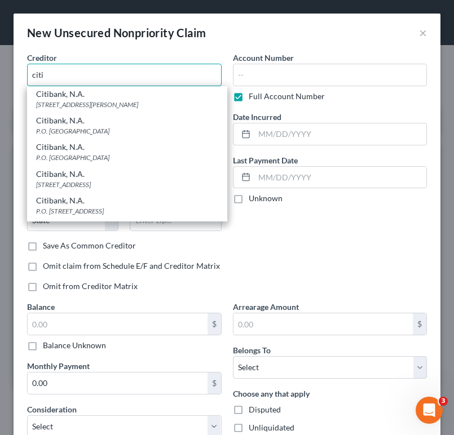
scroll to position [257, 0]
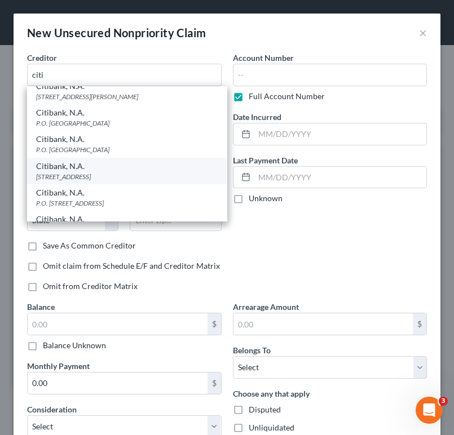
click at [200, 182] on div "5800 South Corporate Place, Sioux Falls, SD 57108" at bounding box center [127, 177] width 182 height 10
type input "Citibank, N.A."
type input "5800 South Corporate Place"
type input "Sioux Falls"
select select "43"
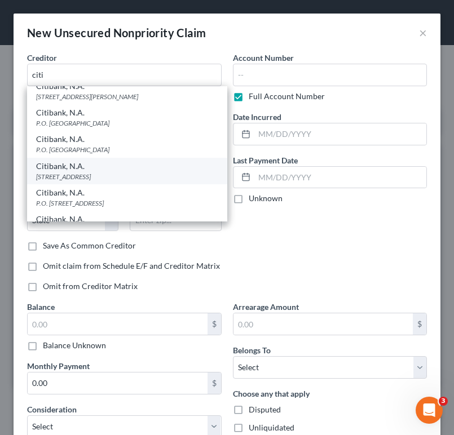
type input "57108"
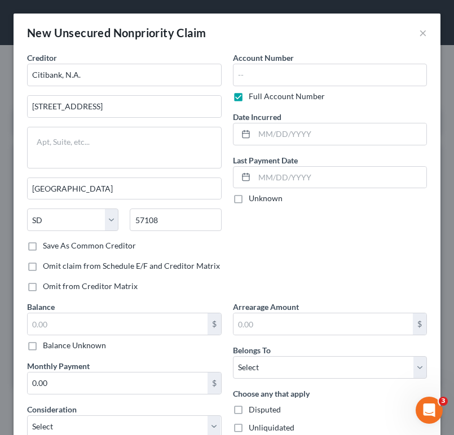
scroll to position [0, 0]
click at [280, 75] on input "text" at bounding box center [330, 75] width 195 height 23
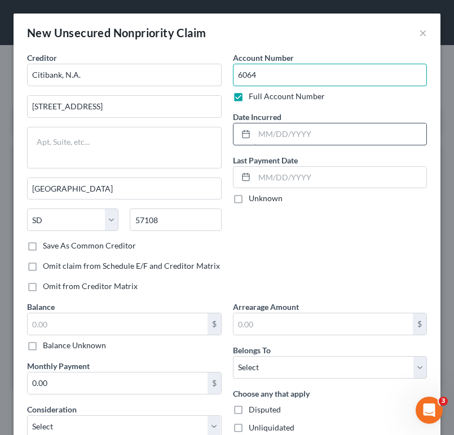
type input "6064"
click at [304, 136] on input "text" at bounding box center [340, 134] width 173 height 21
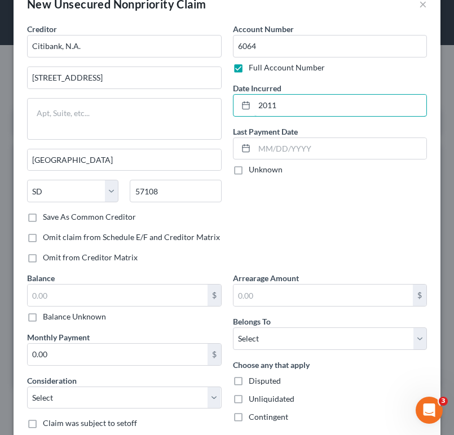
scroll to position [32, 0]
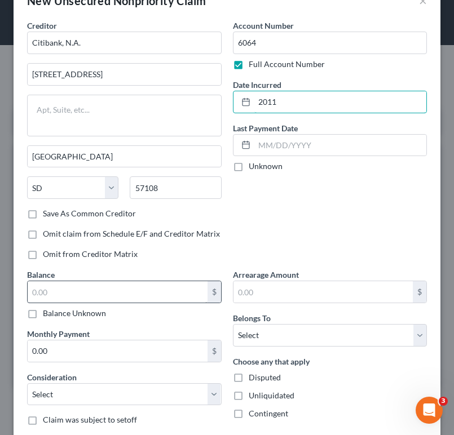
type input "2011"
click at [164, 286] on input "text" at bounding box center [118, 291] width 180 height 21
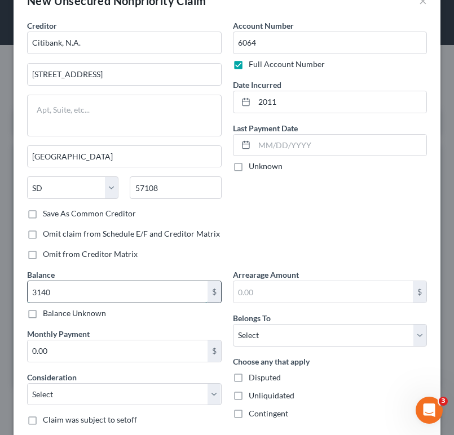
type input "3,140"
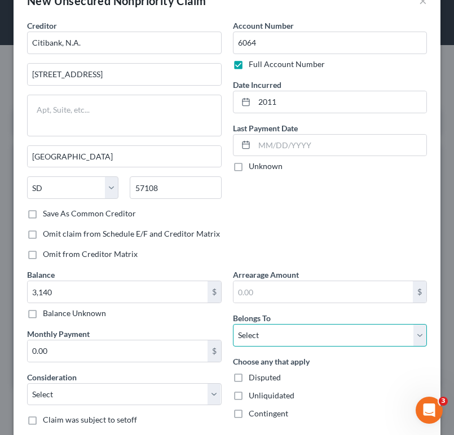
select select "0"
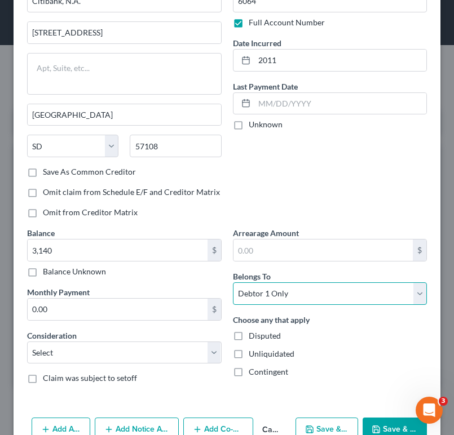
scroll to position [102, 0]
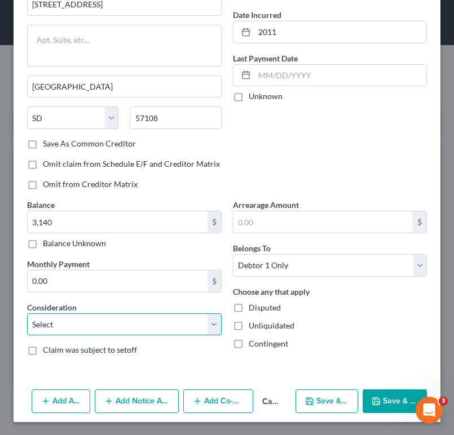
select select "2"
click at [377, 398] on icon "button" at bounding box center [376, 401] width 9 height 9
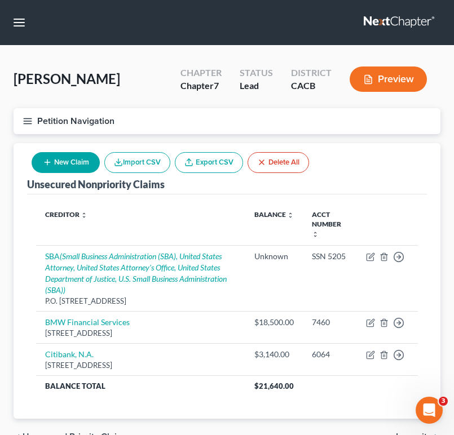
click at [25, 118] on line "button" at bounding box center [28, 118] width 8 height 0
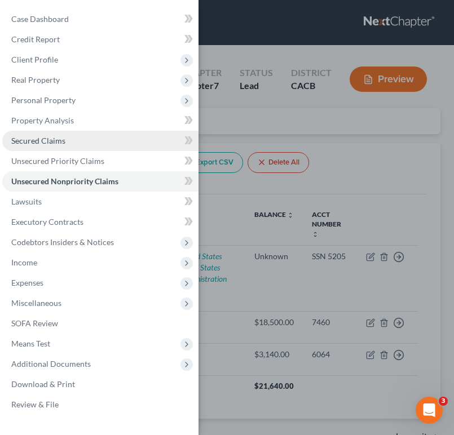
click at [100, 142] on link "Secured Claims" at bounding box center [100, 141] width 196 height 20
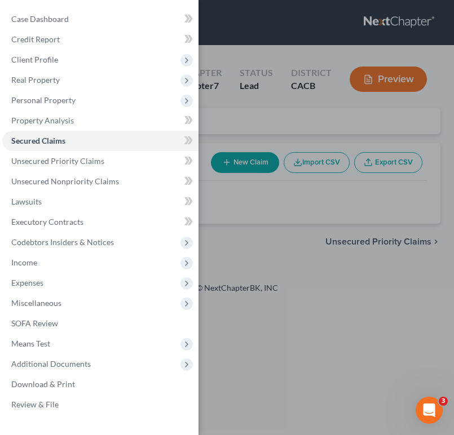
click at [268, 268] on div "Case Dashboard Payments Invoices Payments Payments Credit Report Client Profile" at bounding box center [227, 217] width 454 height 435
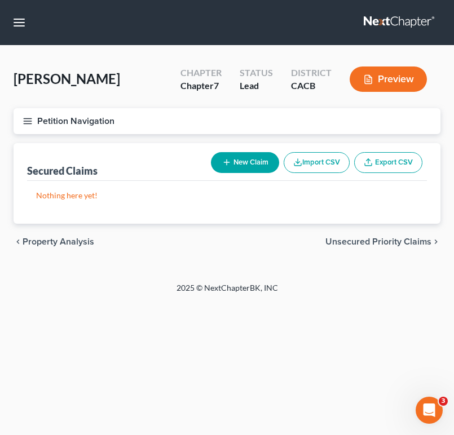
click at [253, 162] on button "New Claim" at bounding box center [245, 162] width 68 height 21
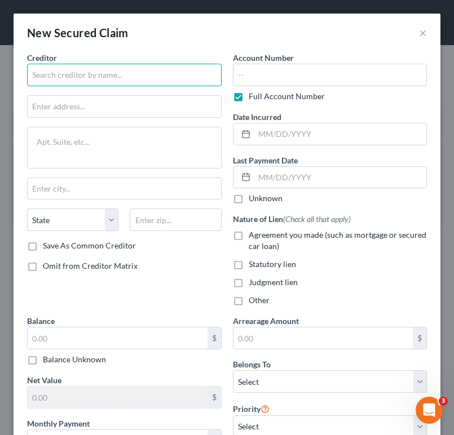
click at [103, 83] on input "text" at bounding box center [124, 75] width 195 height 23
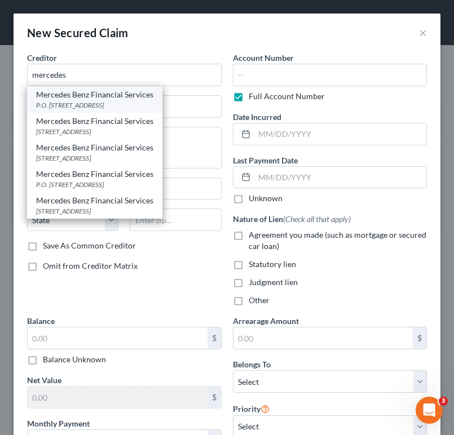
click at [153, 105] on div "P.O. Box 961, Roanoke, TX 76262" at bounding box center [94, 105] width 117 height 10
type input "Mercedes Benz Financial Services"
type input "P.O. Box 961"
type input "Roanoke"
select select "45"
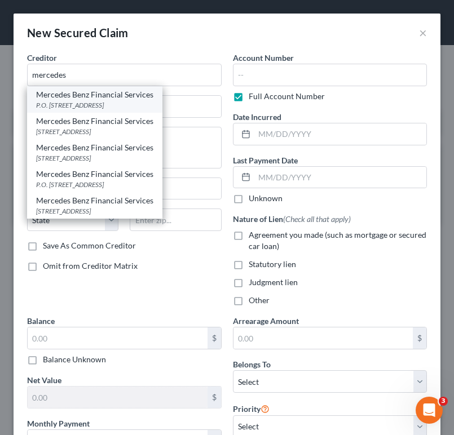
type input "76262"
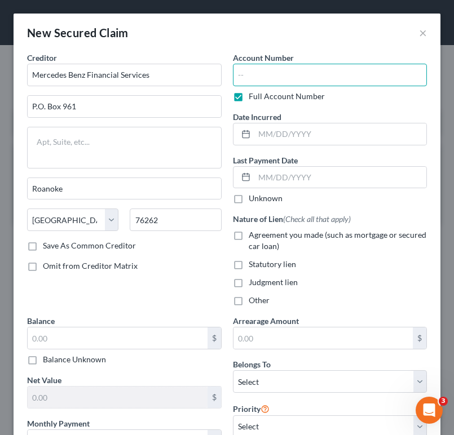
click at [319, 76] on input "text" at bounding box center [330, 75] width 195 height 23
type input "3001"
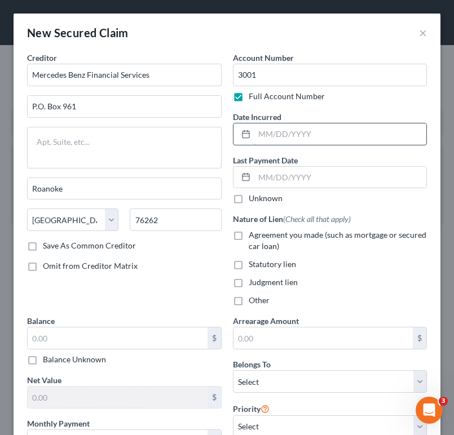
click at [359, 132] on input "text" at bounding box center [340, 134] width 173 height 21
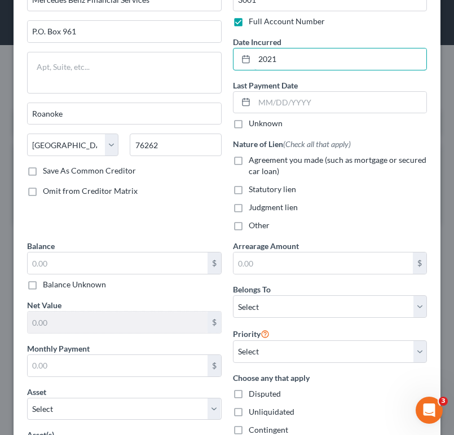
scroll to position [72, 0]
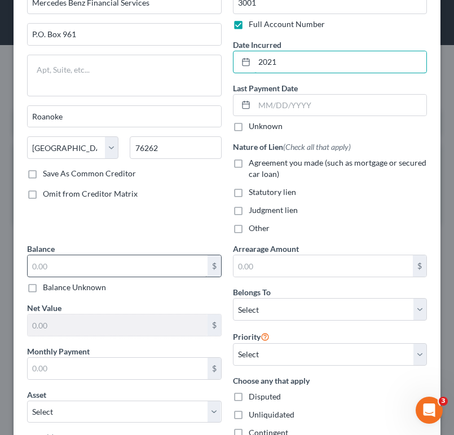
type input "2021"
click at [153, 269] on input "text" at bounding box center [118, 265] width 180 height 21
type input "8,360"
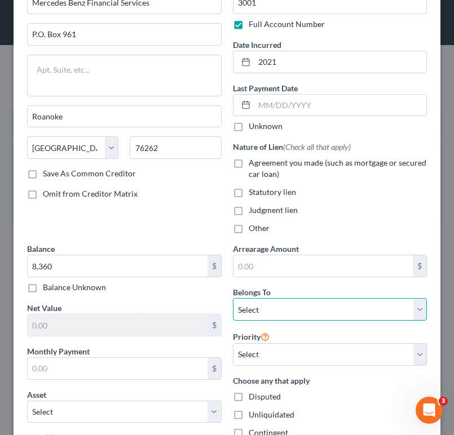
select select "0"
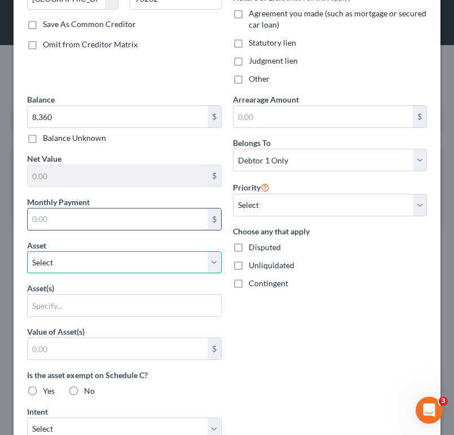
scroll to position [240, 0]
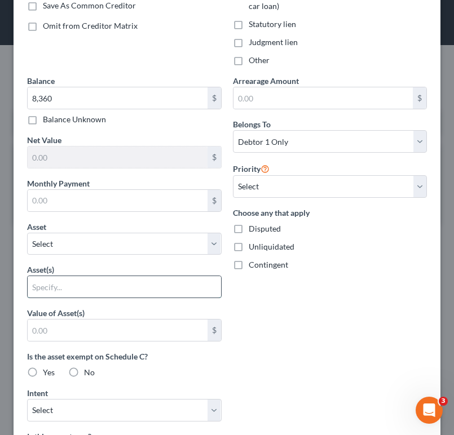
click at [170, 282] on input "text" at bounding box center [124, 286] width 193 height 21
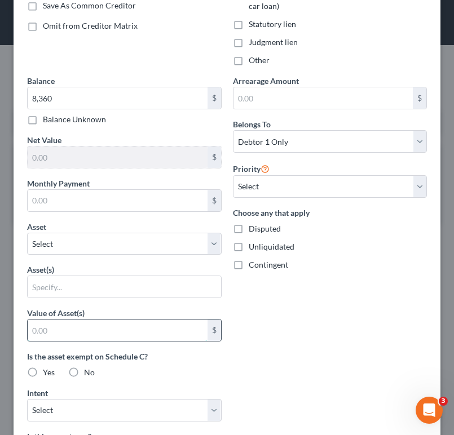
click at [168, 327] on input "text" at bounding box center [118, 330] width 180 height 21
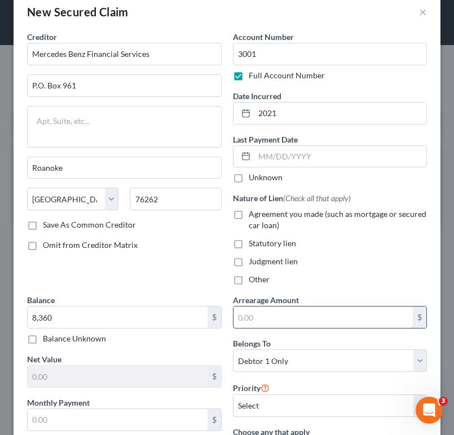
scroll to position [23, 0]
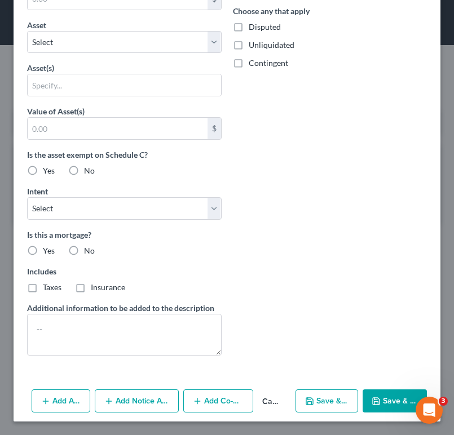
click at [376, 398] on icon "button" at bounding box center [376, 401] width 7 height 7
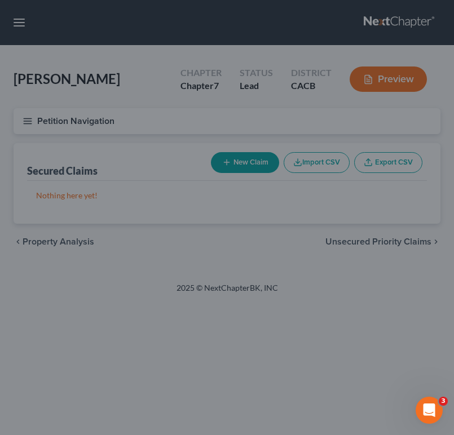
scroll to position [319, 0]
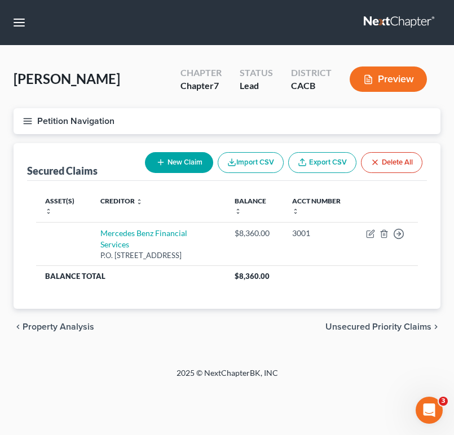
click at [23, 118] on icon "button" at bounding box center [28, 121] width 10 height 10
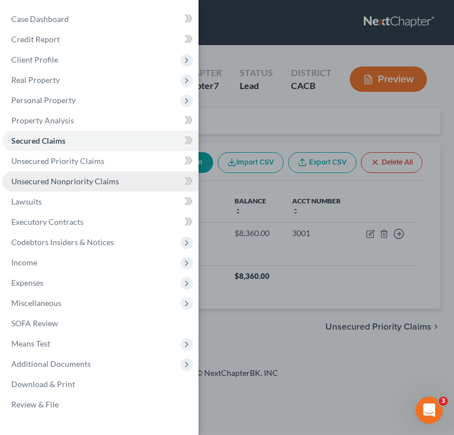
click at [94, 175] on link "Unsecured Nonpriority Claims" at bounding box center [100, 181] width 196 height 20
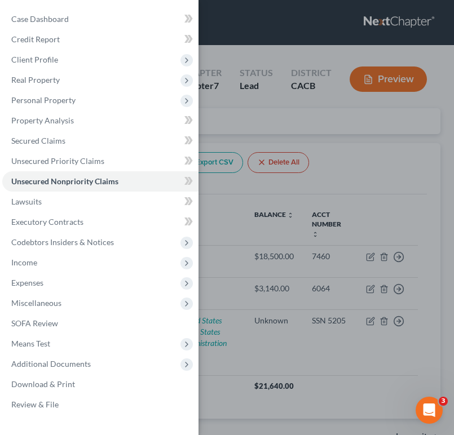
click at [342, 155] on div "Case Dashboard Payments Invoices Payments Payments Credit Report Client Profile" at bounding box center [227, 217] width 454 height 435
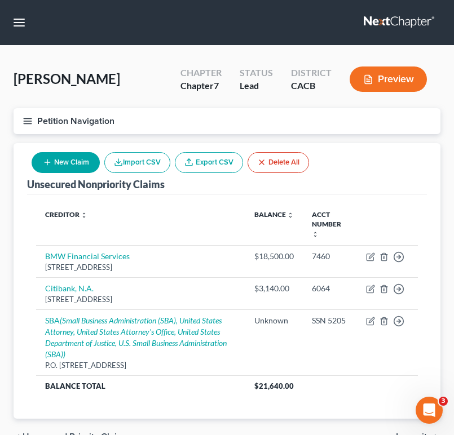
click at [80, 166] on button "New Claim" at bounding box center [66, 162] width 68 height 21
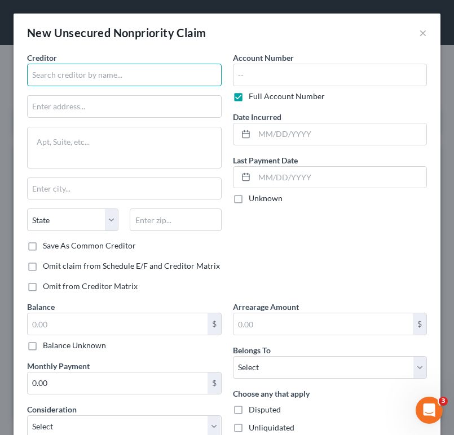
click at [123, 80] on input "text" at bounding box center [124, 75] width 195 height 23
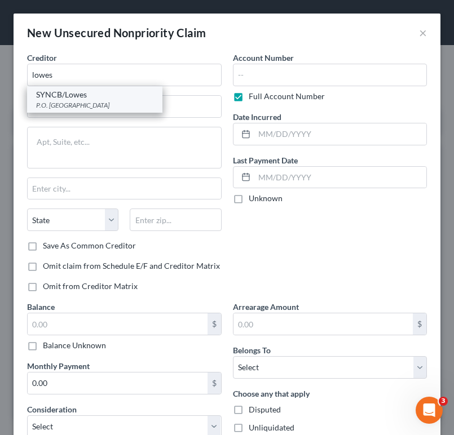
click at [122, 104] on div "P.O. Box 956005, Orlando, FL 32896" at bounding box center [94, 105] width 117 height 10
type input "SYNCB/Lowes"
type input "P.O. Box 956005"
type input "Orlando"
select select "9"
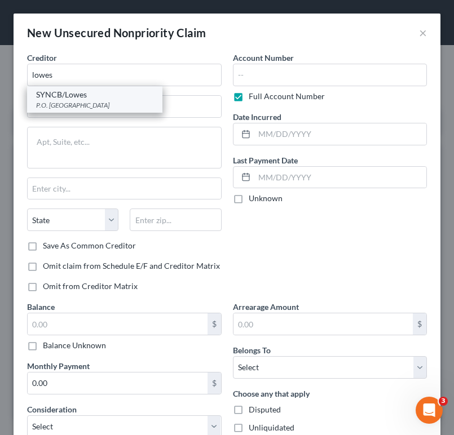
type input "32896"
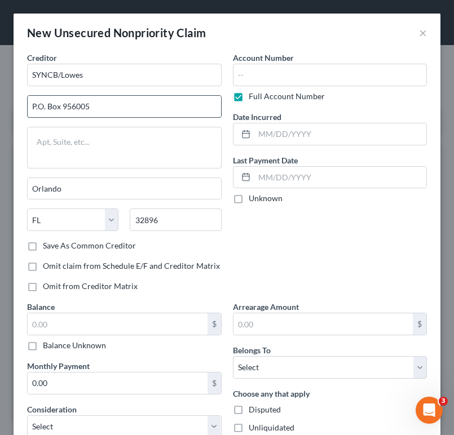
click at [78, 104] on input "P.O. Box 956005" at bounding box center [124, 106] width 193 height 21
type input "P.O. Box 71727"
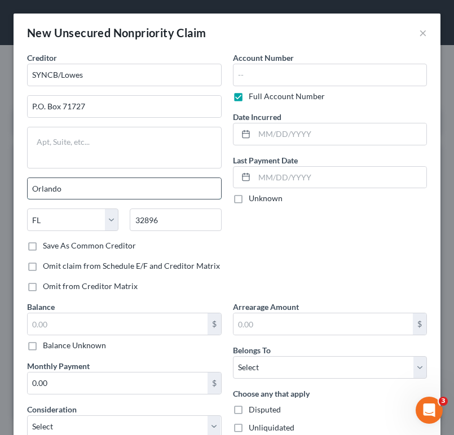
click at [80, 188] on input "Orlando" at bounding box center [124, 188] width 193 height 21
type input "Philadelphia"
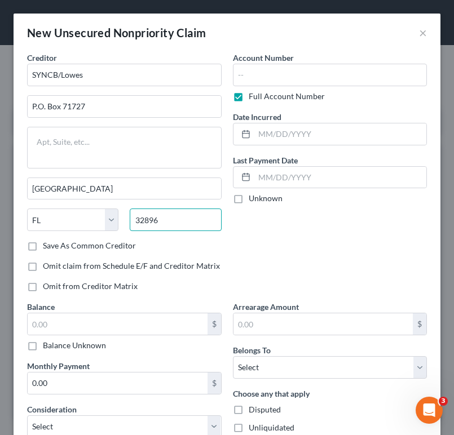
click at [187, 221] on input "32896" at bounding box center [175, 220] width 91 height 23
type input "19176"
click at [294, 241] on div "Account Number Full Account Number Date Incurred Last Payment Date Unknown" at bounding box center [330, 176] width 206 height 249
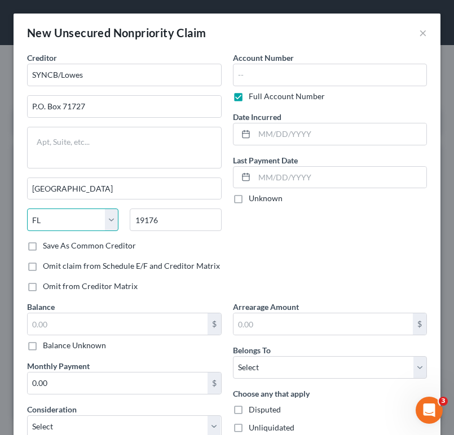
select select "39"
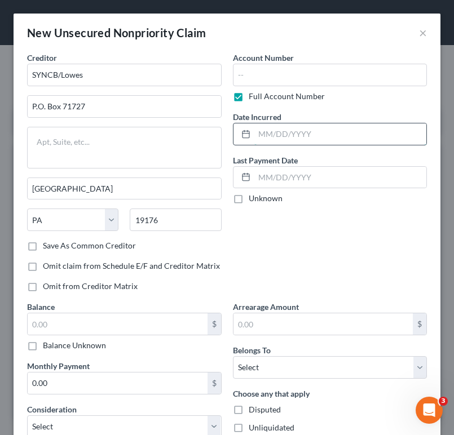
click at [315, 132] on input "text" at bounding box center [340, 134] width 173 height 21
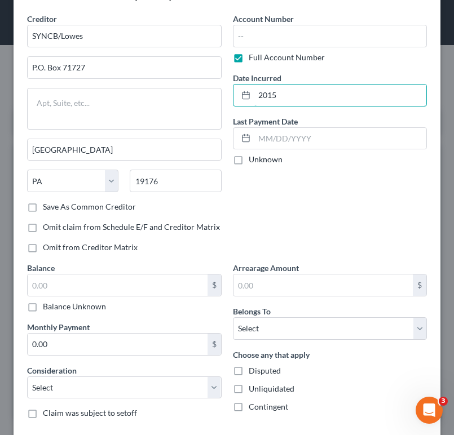
scroll to position [49, 0]
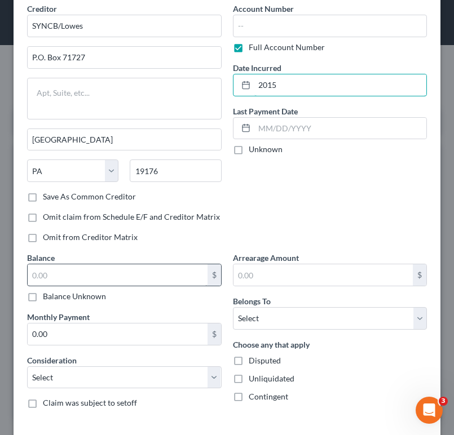
type input "2015"
click at [128, 271] on input "text" at bounding box center [118, 275] width 180 height 21
type input "2,530"
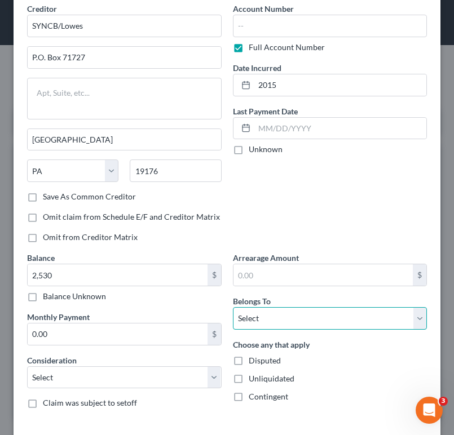
select select "0"
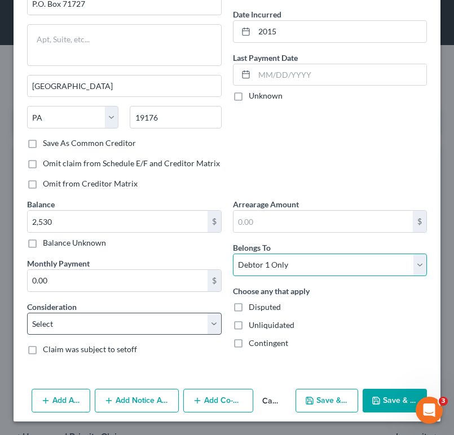
scroll to position [103, 0]
select select "2"
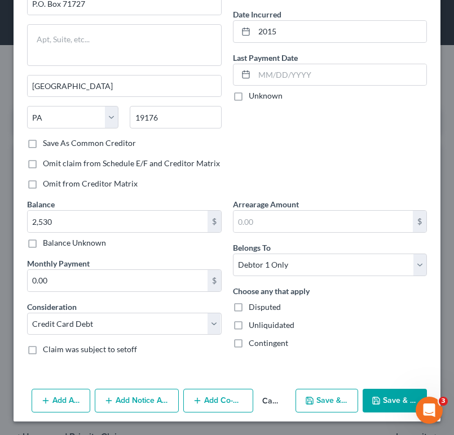
click at [381, 406] on button "Save & Close" at bounding box center [395, 401] width 64 height 24
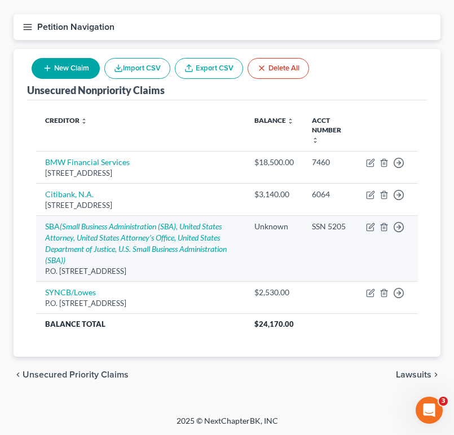
scroll to position [93, 0]
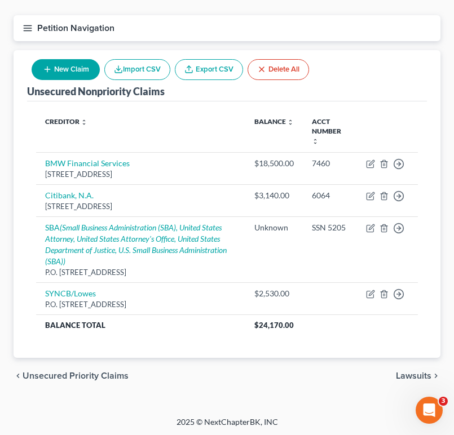
click at [69, 73] on button "New Claim" at bounding box center [66, 69] width 68 height 21
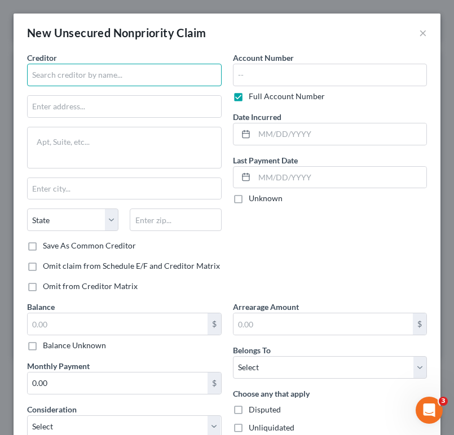
click at [102, 82] on input "text" at bounding box center [124, 75] width 195 height 23
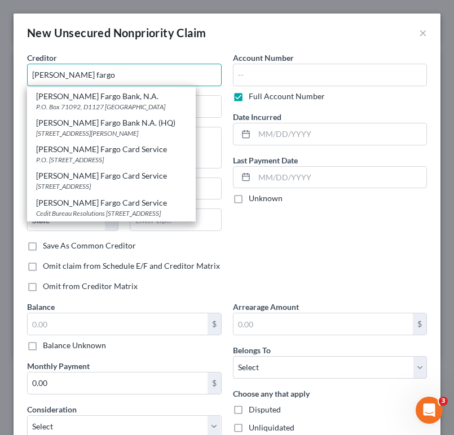
scroll to position [58, 0]
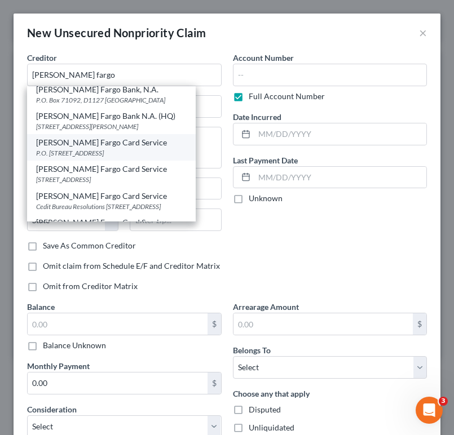
click at [168, 151] on div "P.O. Box 393, Minneapolis, MN 55480" at bounding box center [111, 153] width 151 height 10
type input "Wells Fargo Card Service"
type input "P.O. Box 393"
type input "Minneapolis"
select select "24"
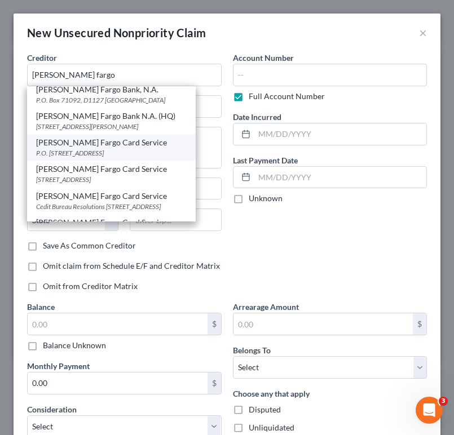
type input "55480"
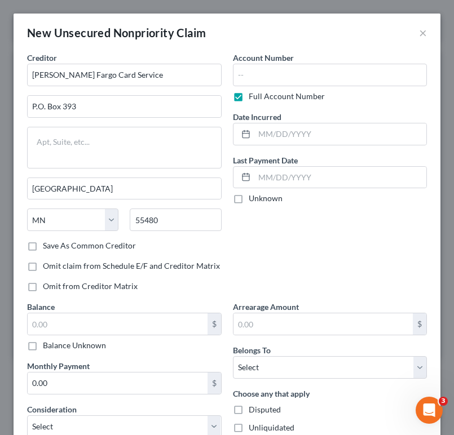
scroll to position [0, 0]
click at [293, 78] on input "text" at bounding box center [330, 75] width 195 height 23
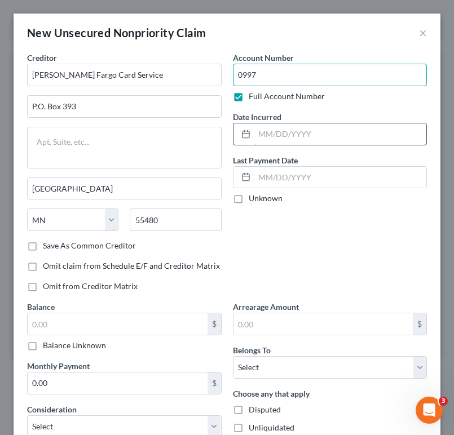
type input "0997"
click at [308, 135] on input "text" at bounding box center [340, 134] width 173 height 21
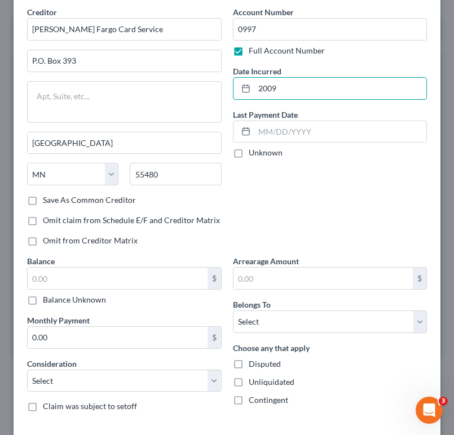
scroll to position [47, 0]
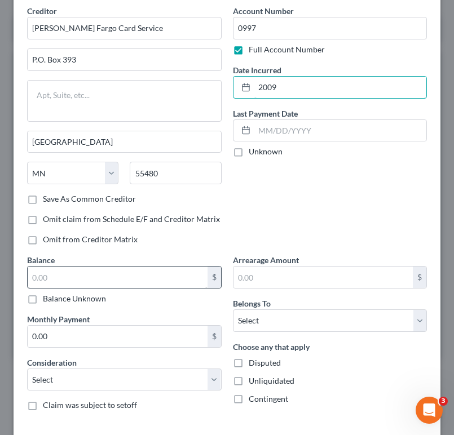
type input "2009"
click at [174, 277] on input "text" at bounding box center [118, 277] width 180 height 21
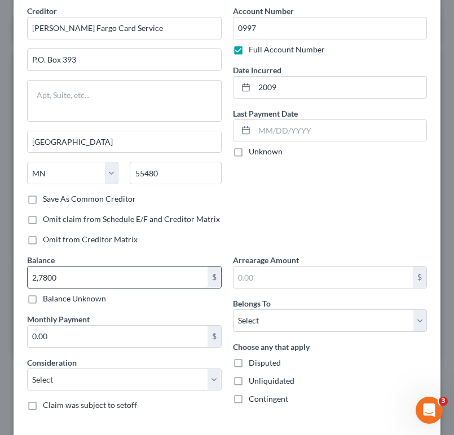
type input "27,800"
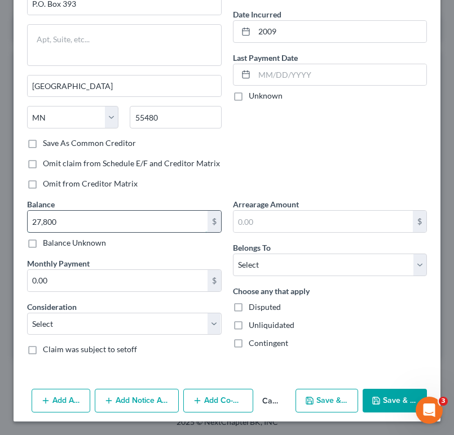
scroll to position [103, 0]
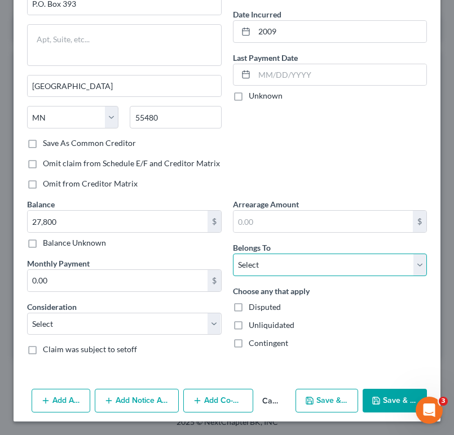
select select "0"
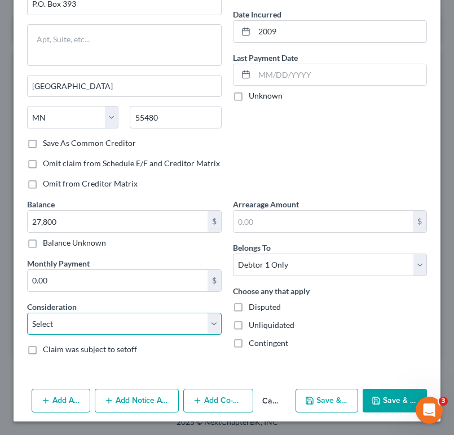
select select "2"
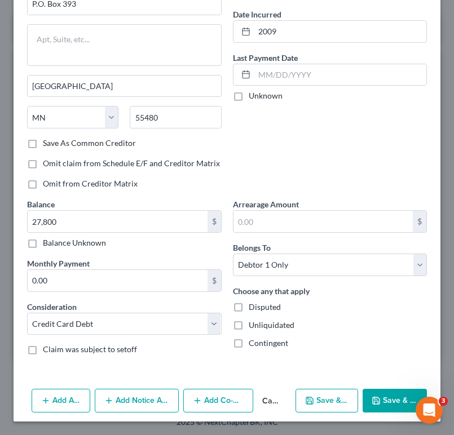
click at [378, 399] on icon "button" at bounding box center [376, 400] width 9 height 9
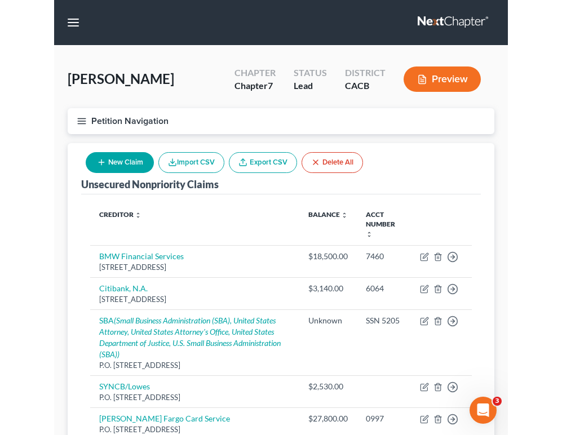
scroll to position [0, 0]
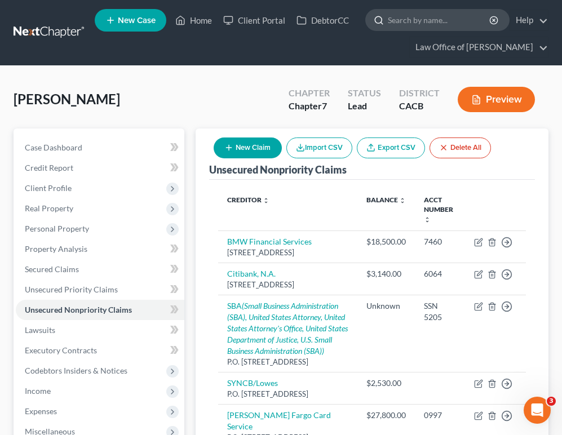
click at [456, 16] on input "search" at bounding box center [439, 20] width 103 height 21
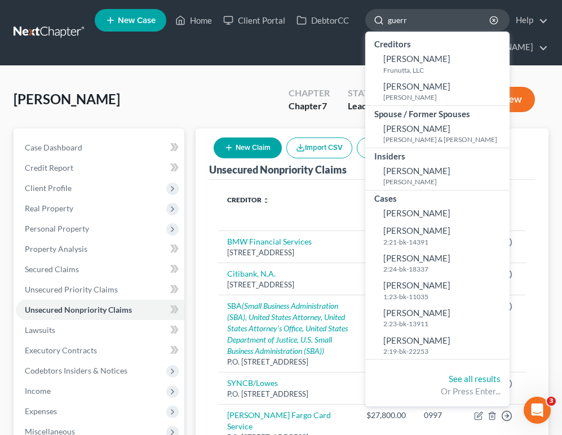
type input "guerra"
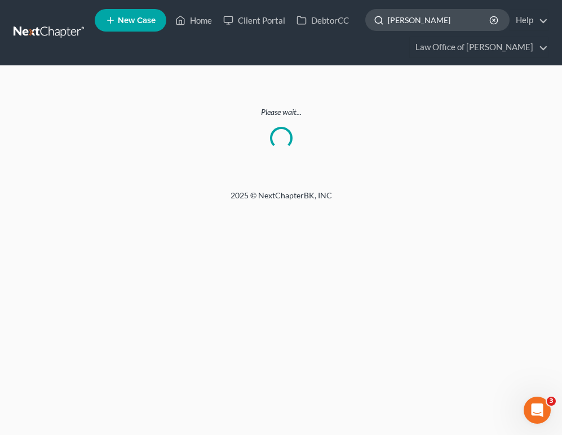
click at [411, 27] on input "guerra" at bounding box center [439, 20] width 103 height 21
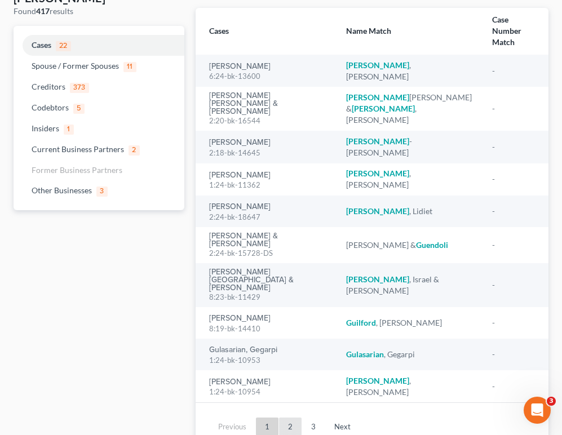
click at [291, 418] on link "2" at bounding box center [290, 427] width 23 height 18
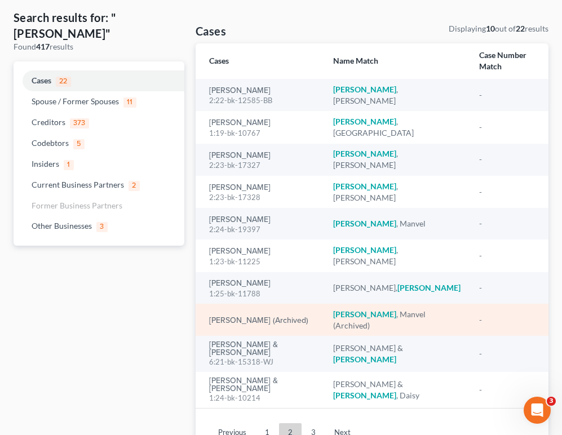
scroll to position [68, 0]
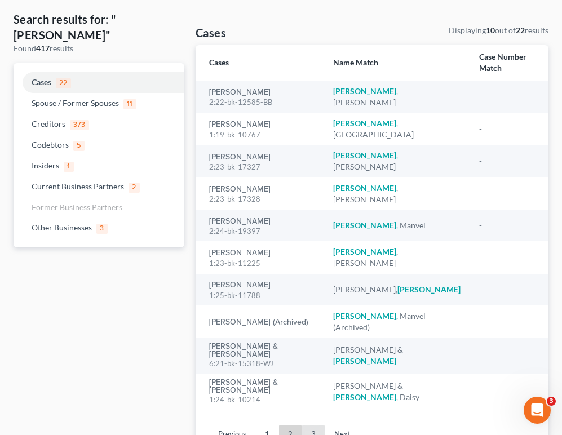
click at [313, 425] on link "3" at bounding box center [313, 434] width 23 height 18
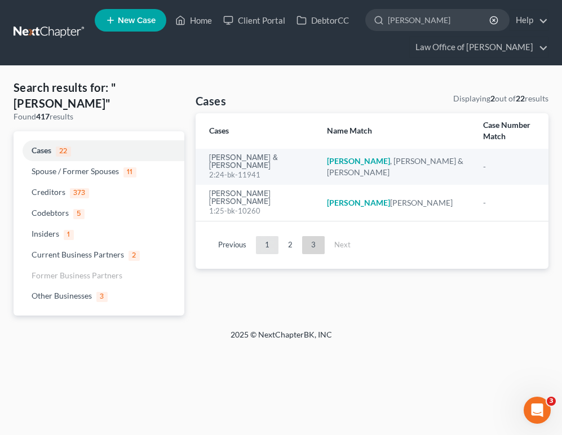
click at [265, 236] on link "1" at bounding box center [267, 245] width 23 height 18
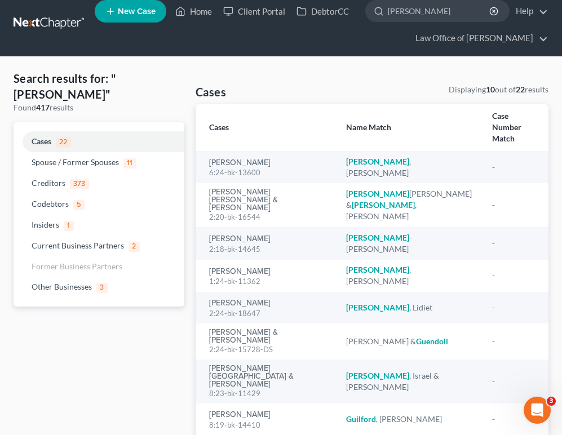
scroll to position [10, 0]
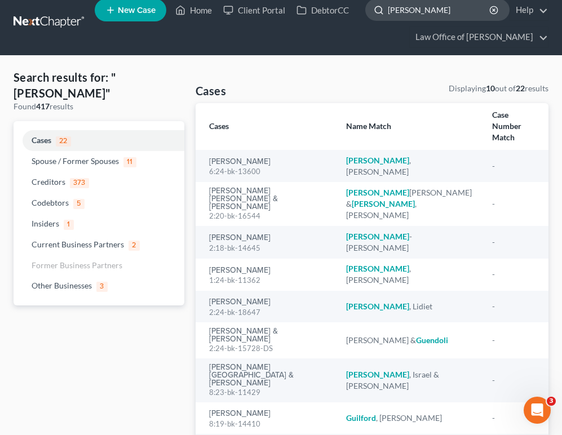
click at [442, 10] on input "guerra" at bounding box center [439, 9] width 103 height 21
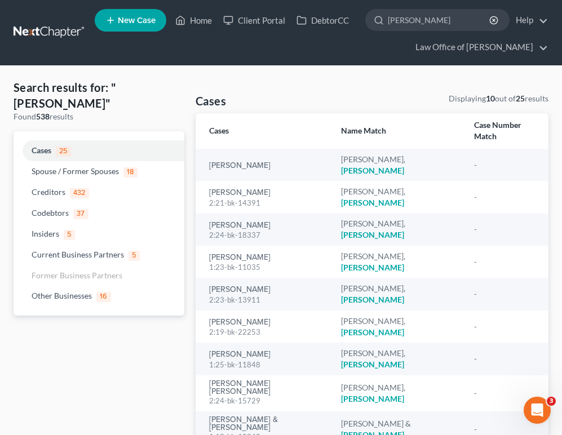
scroll to position [0, 0]
click at [404, 16] on input "Jennifer" at bounding box center [439, 20] width 103 height 21
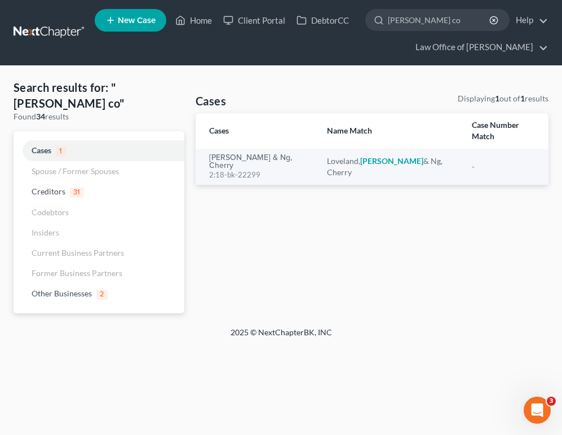
type input "Euclides con"
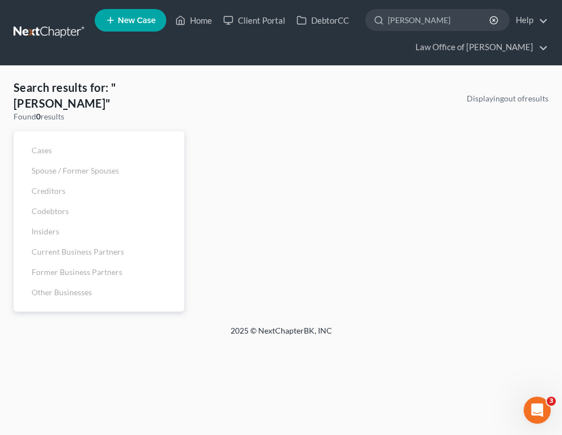
type input "Jennifer euca"
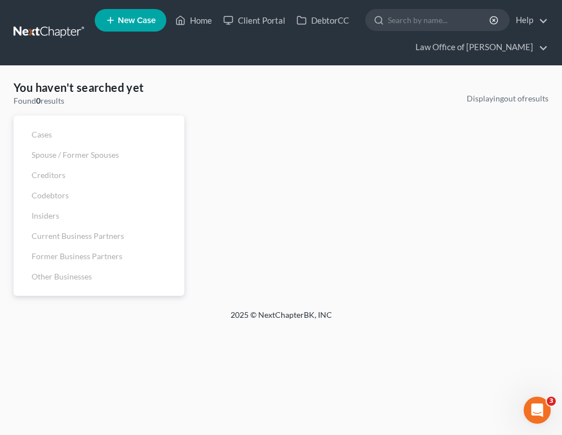
click at [62, 33] on link at bounding box center [50, 33] width 72 height 20
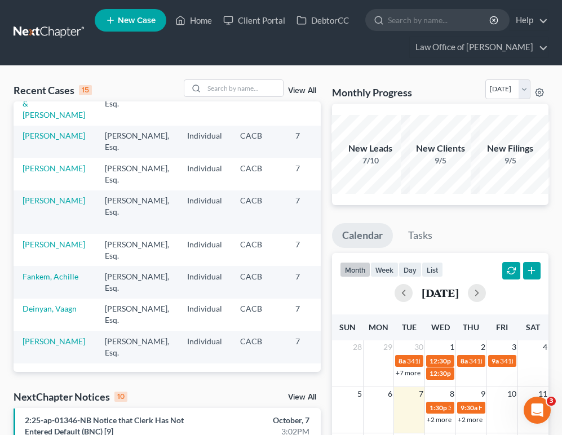
scroll to position [2, 0]
